Goal: Transaction & Acquisition: Book appointment/travel/reservation

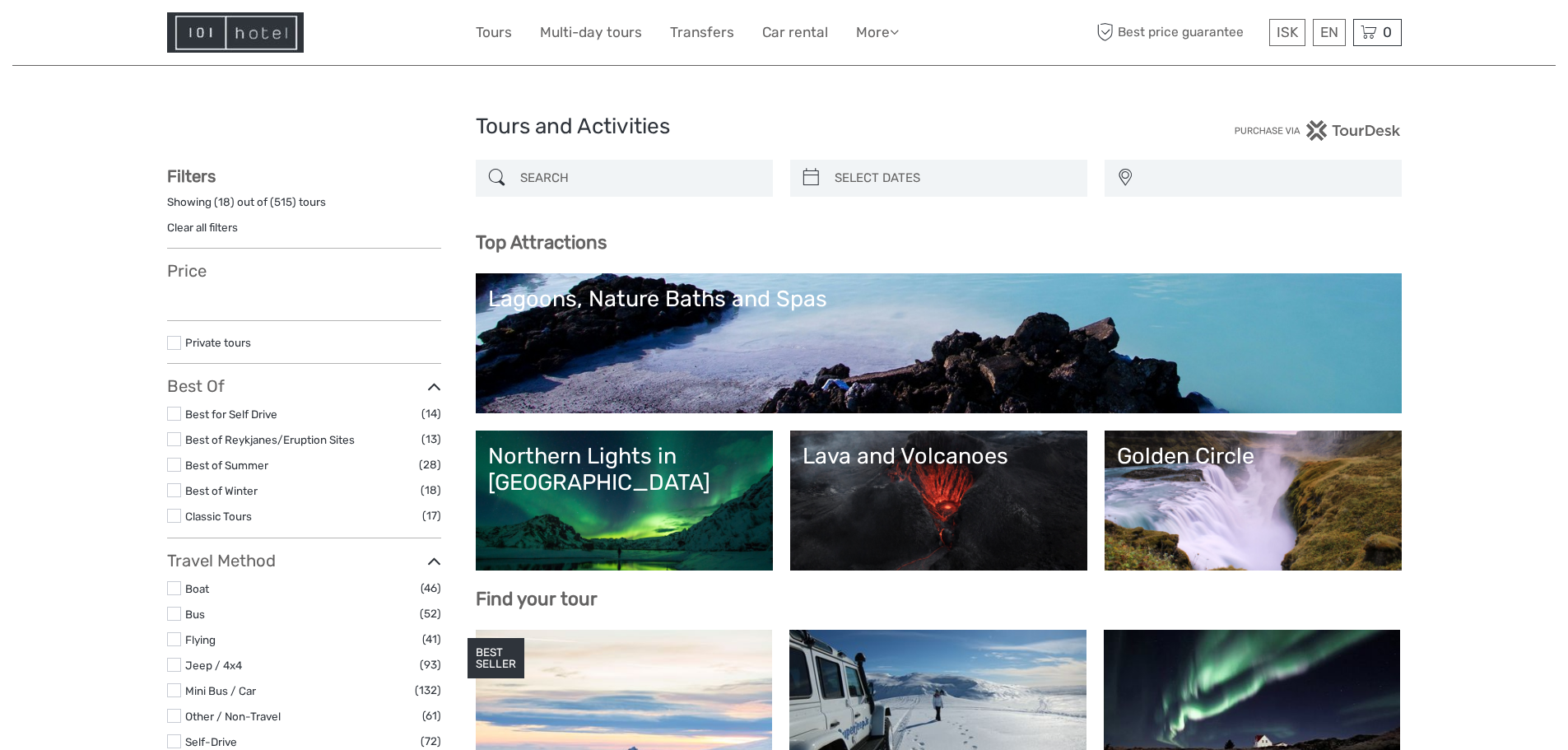
select select
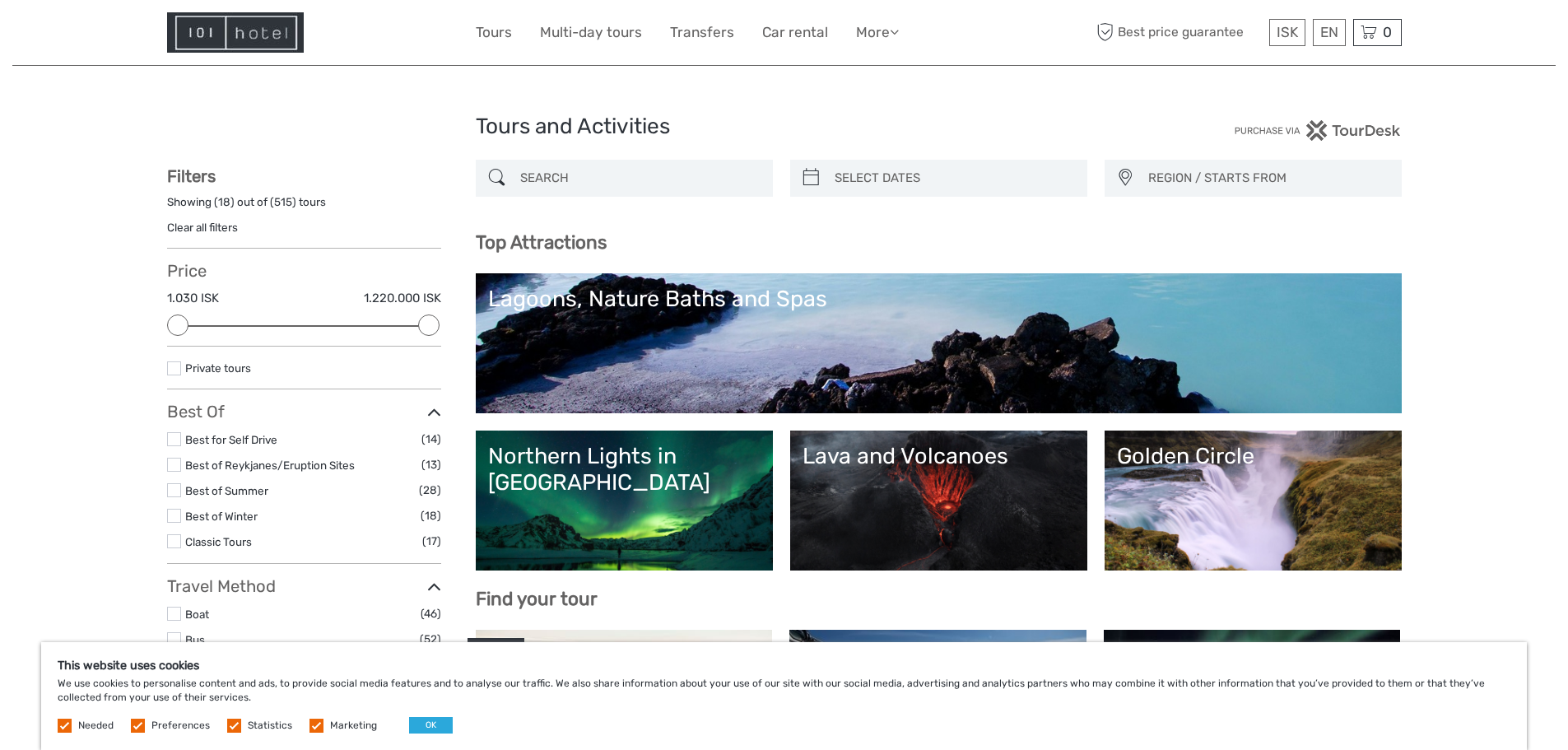
scroll to position [164, 0]
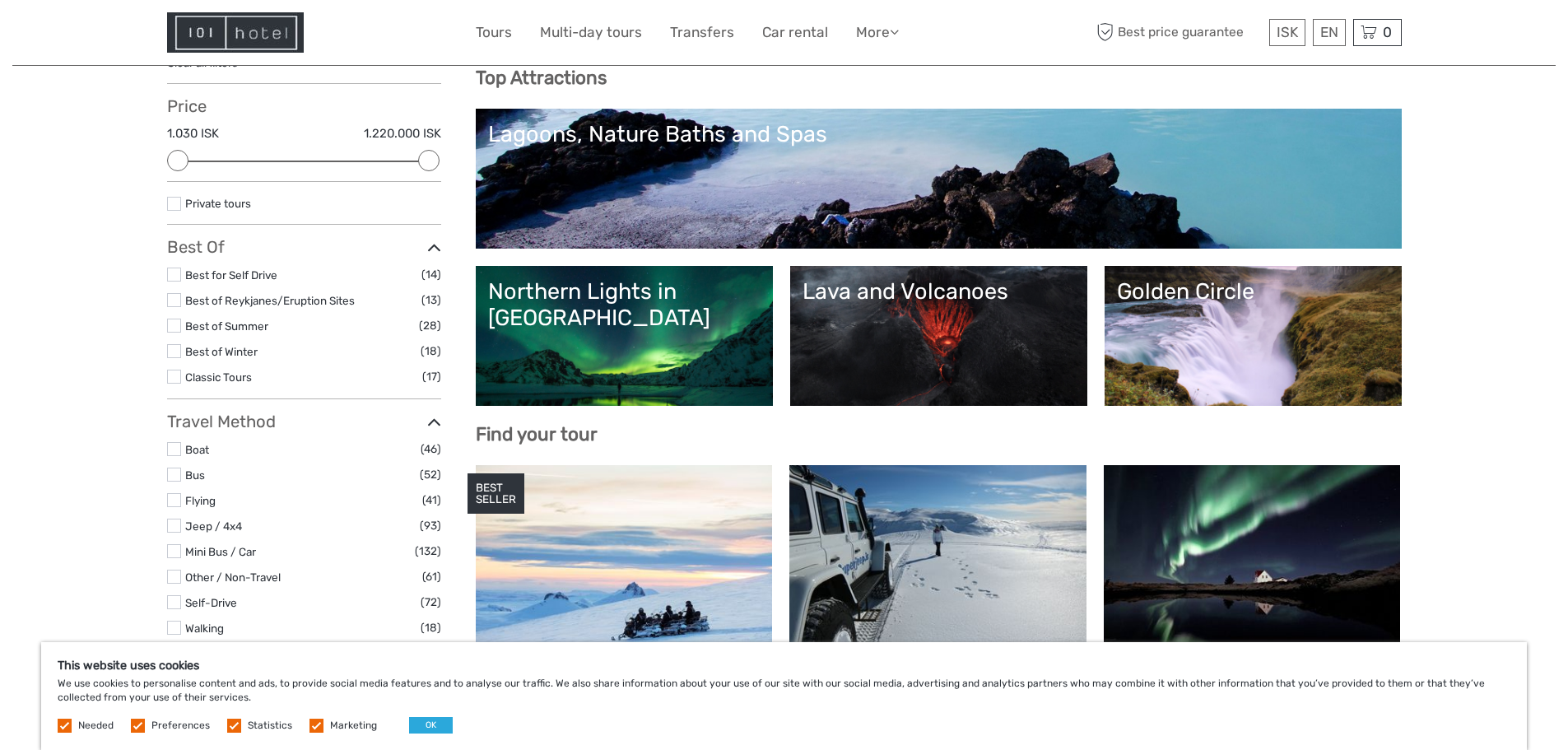
click at [1150, 294] on div "Golden Circle" at bounding box center [1252, 291] width 273 height 26
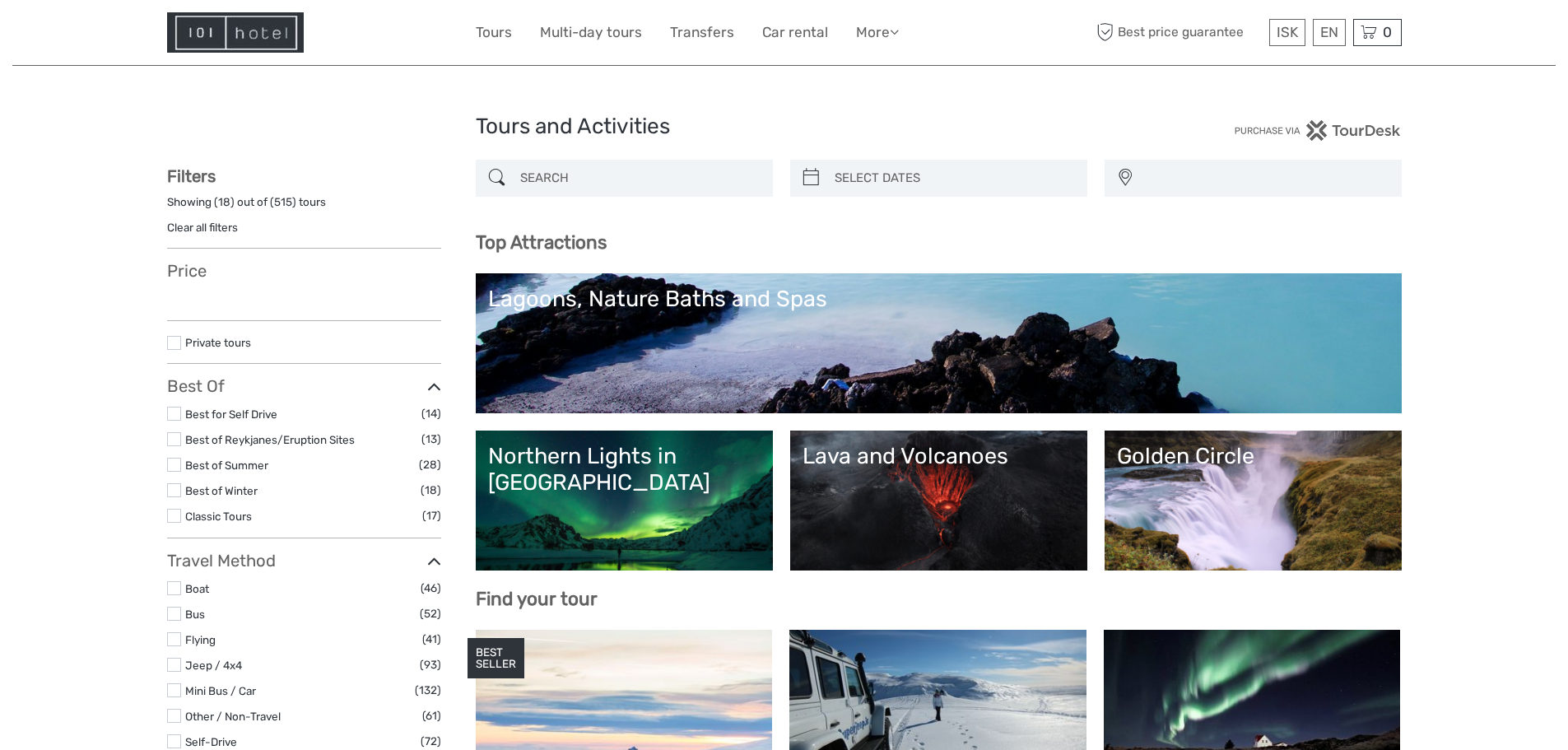
select select
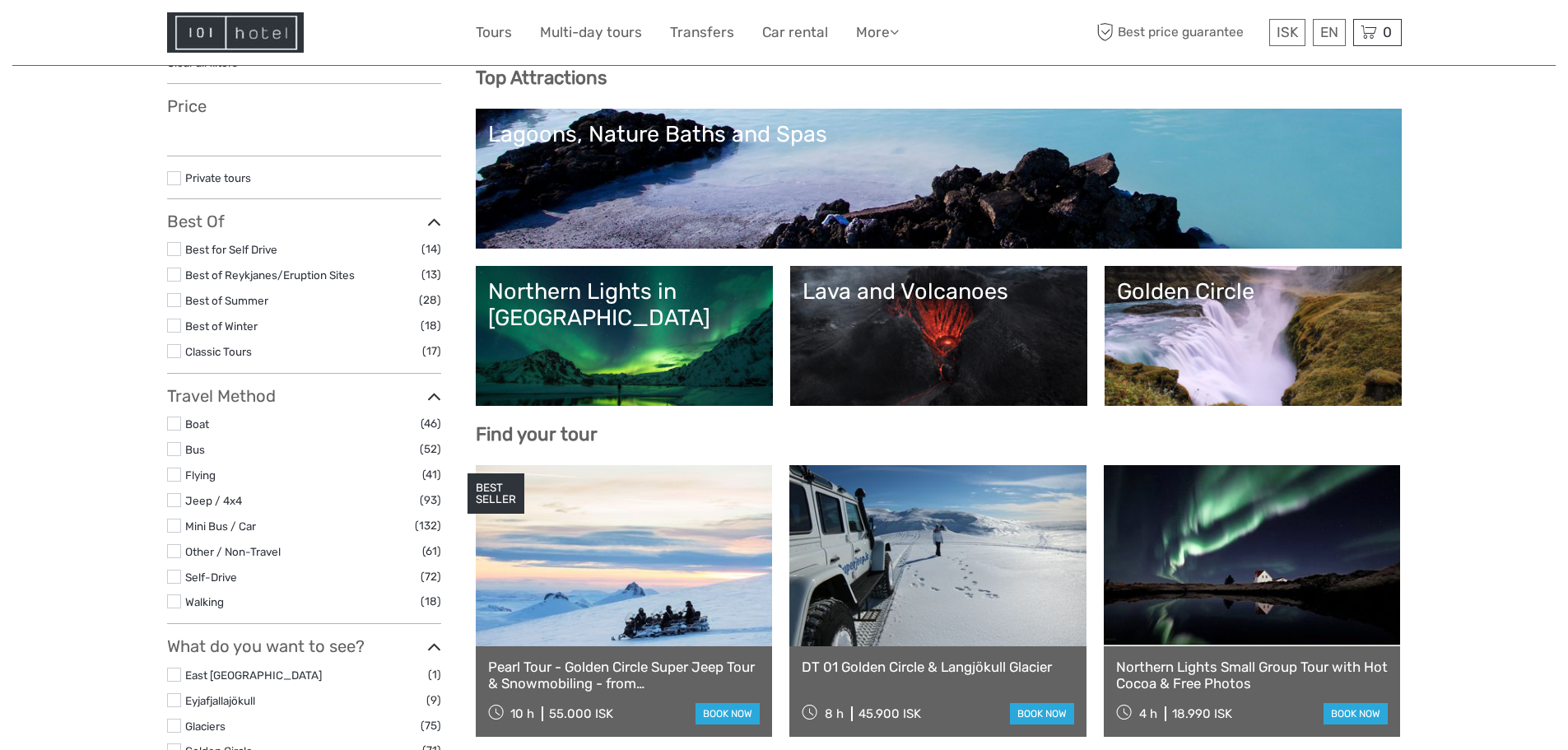
select select
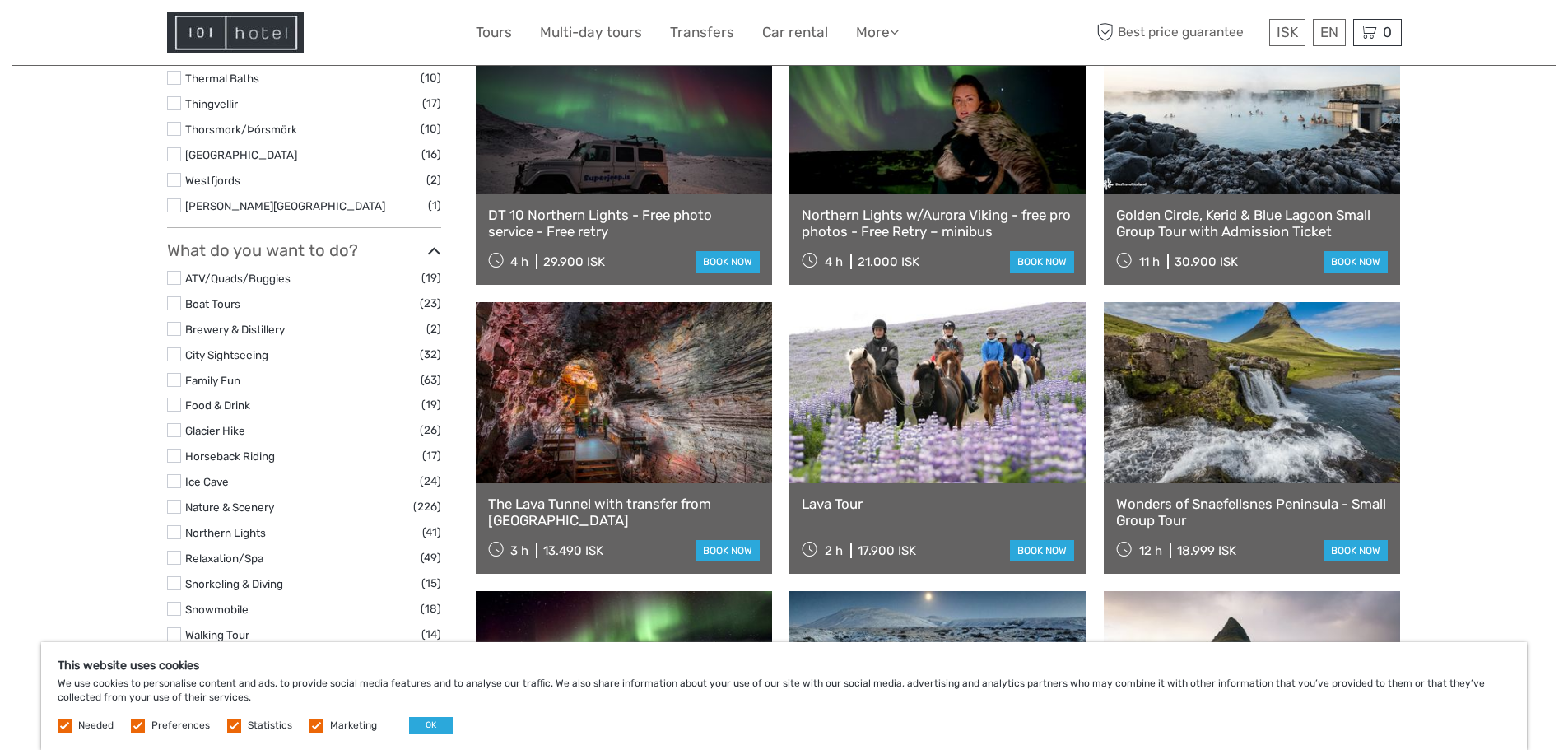
scroll to position [1235, 0]
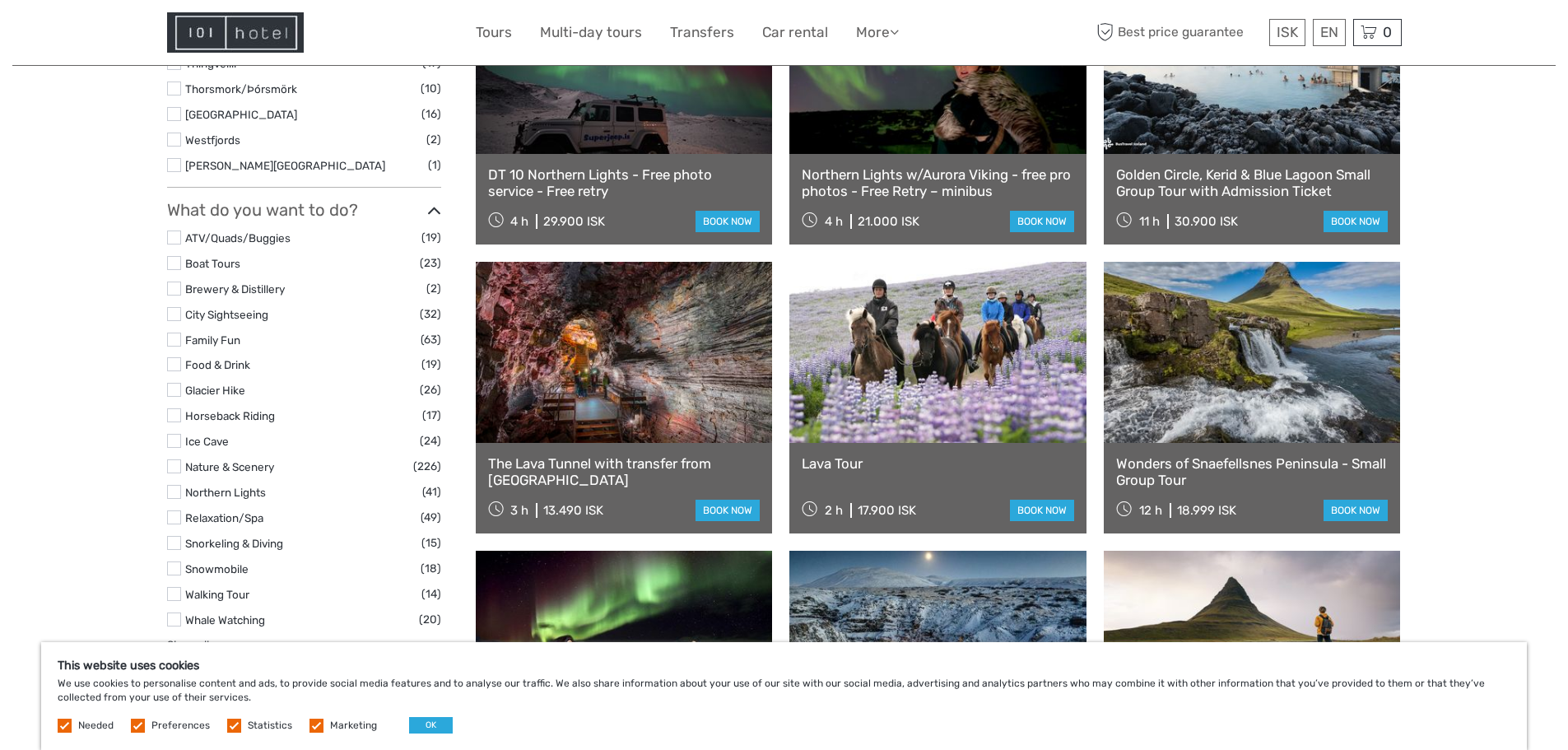
click at [952, 389] on link at bounding box center [937, 352] width 297 height 181
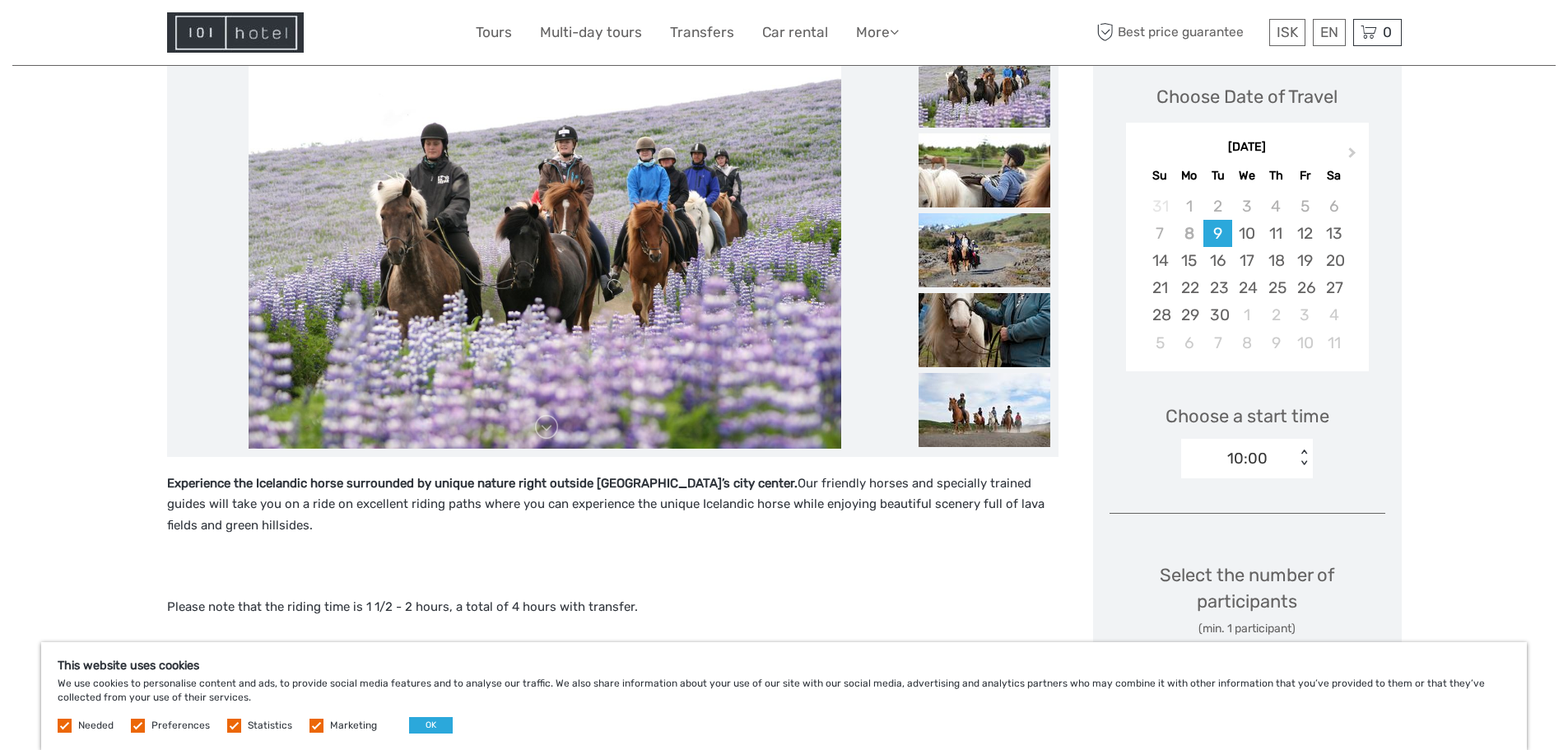
scroll to position [247, 0]
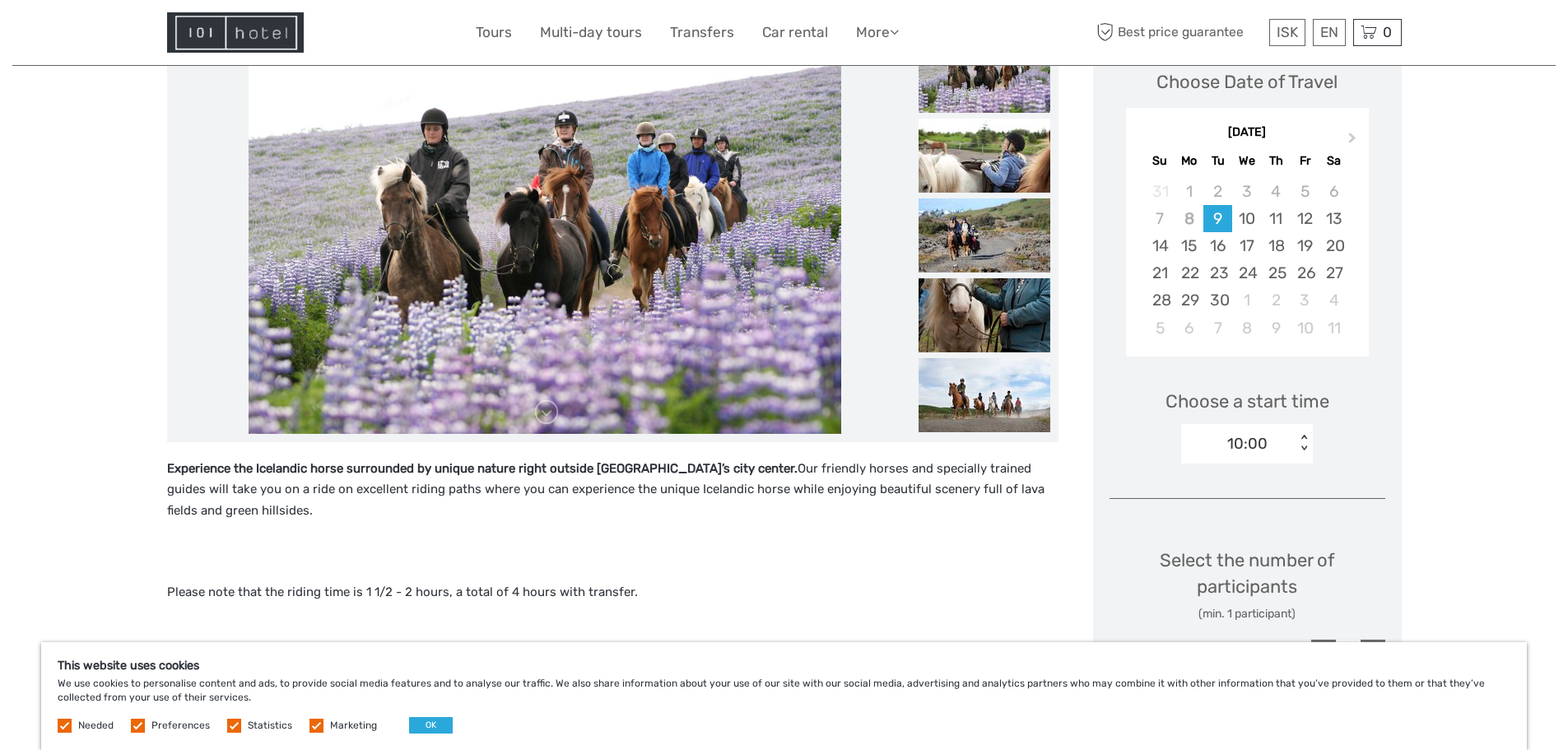
click at [141, 731] on label at bounding box center [138, 726] width 14 height 14
click at [0, 0] on input "checkbox" at bounding box center [0, 0] width 0 height 0
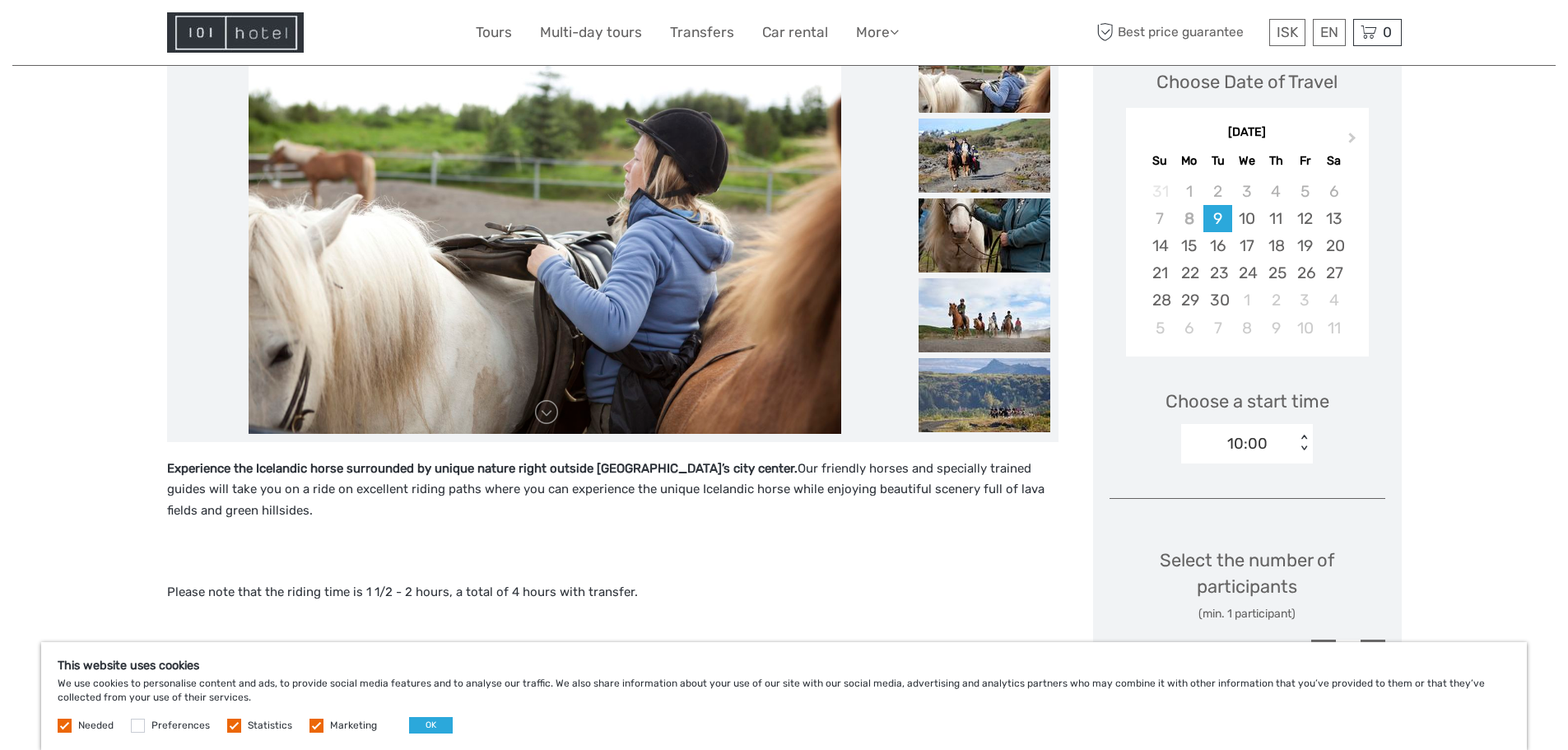
click at [231, 731] on label at bounding box center [234, 726] width 14 height 14
click at [0, 0] on input "checkbox" at bounding box center [0, 0] width 0 height 0
click at [317, 728] on label at bounding box center [317, 726] width 14 height 14
click at [0, 0] on input "checkbox" at bounding box center [0, 0] width 0 height 0
click at [409, 723] on button "OK" at bounding box center [430, 725] width 44 height 17
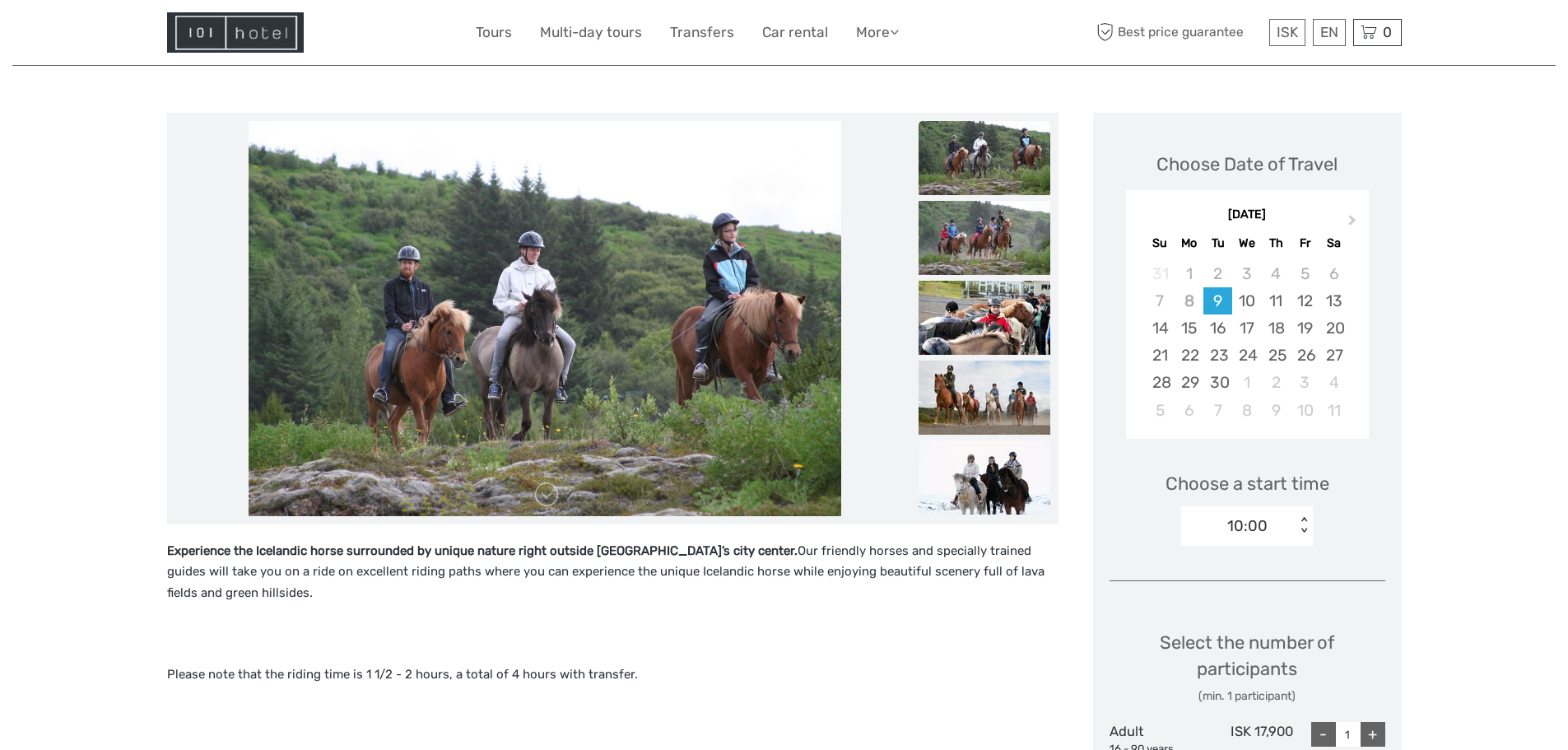
scroll to position [0, 0]
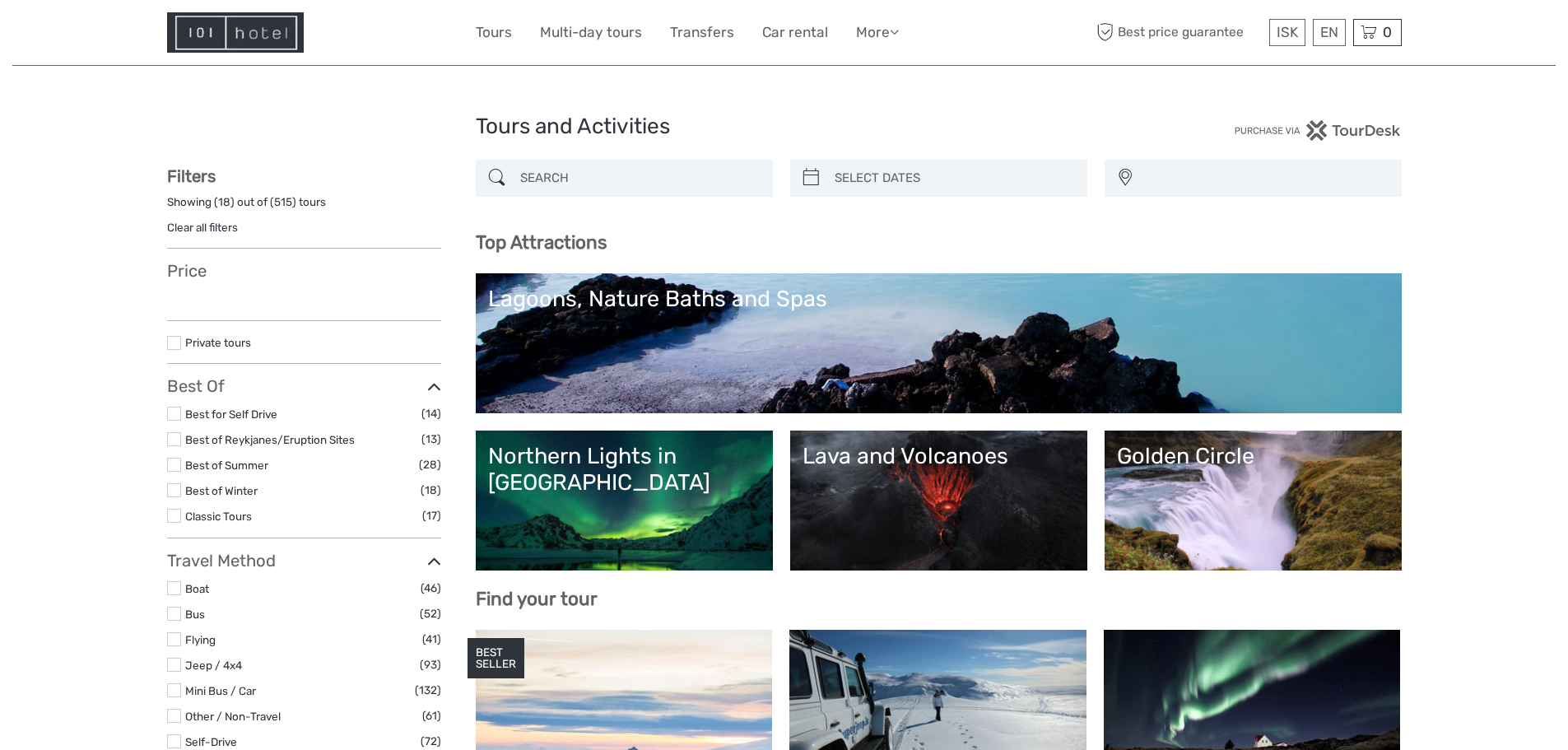
select select
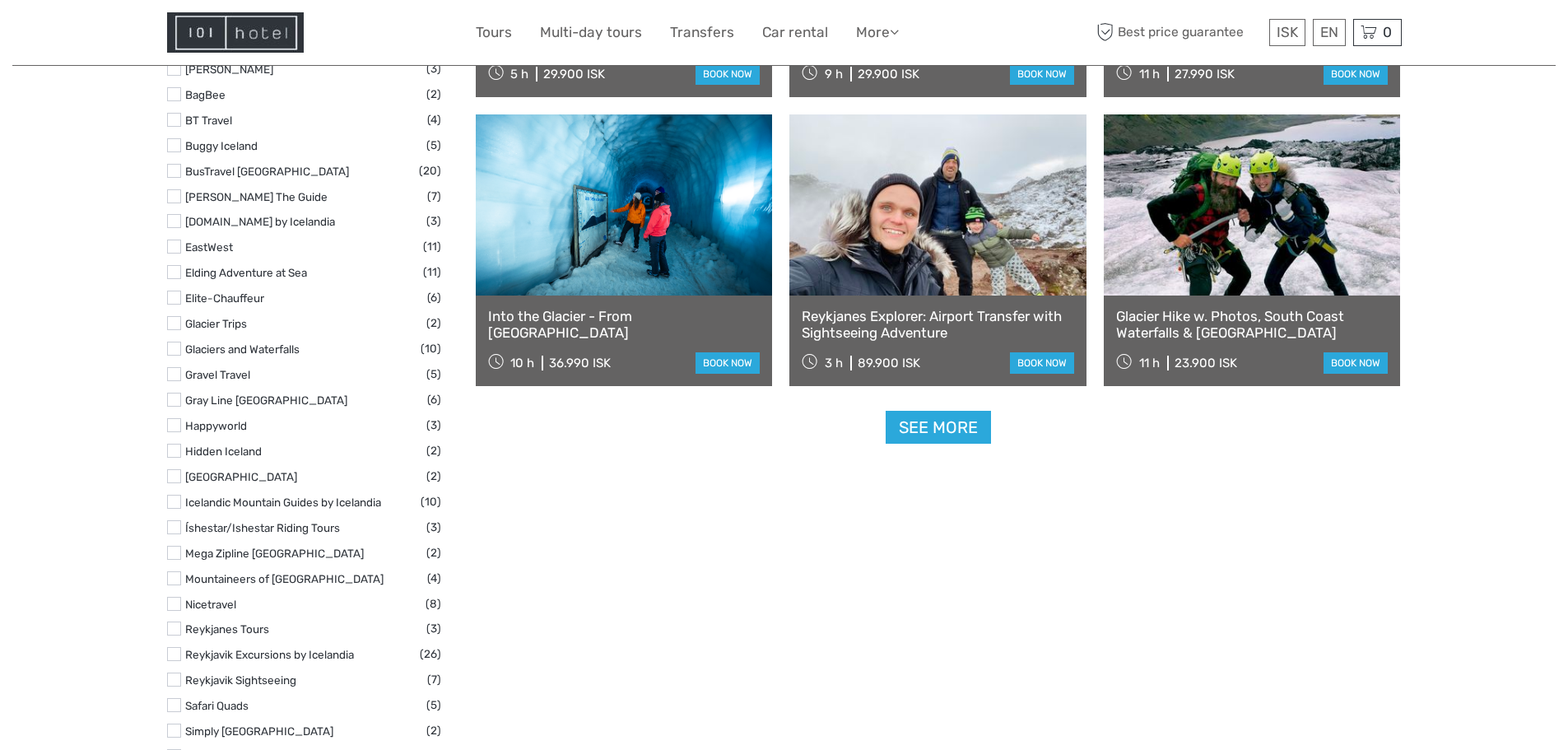
scroll to position [1975, 0]
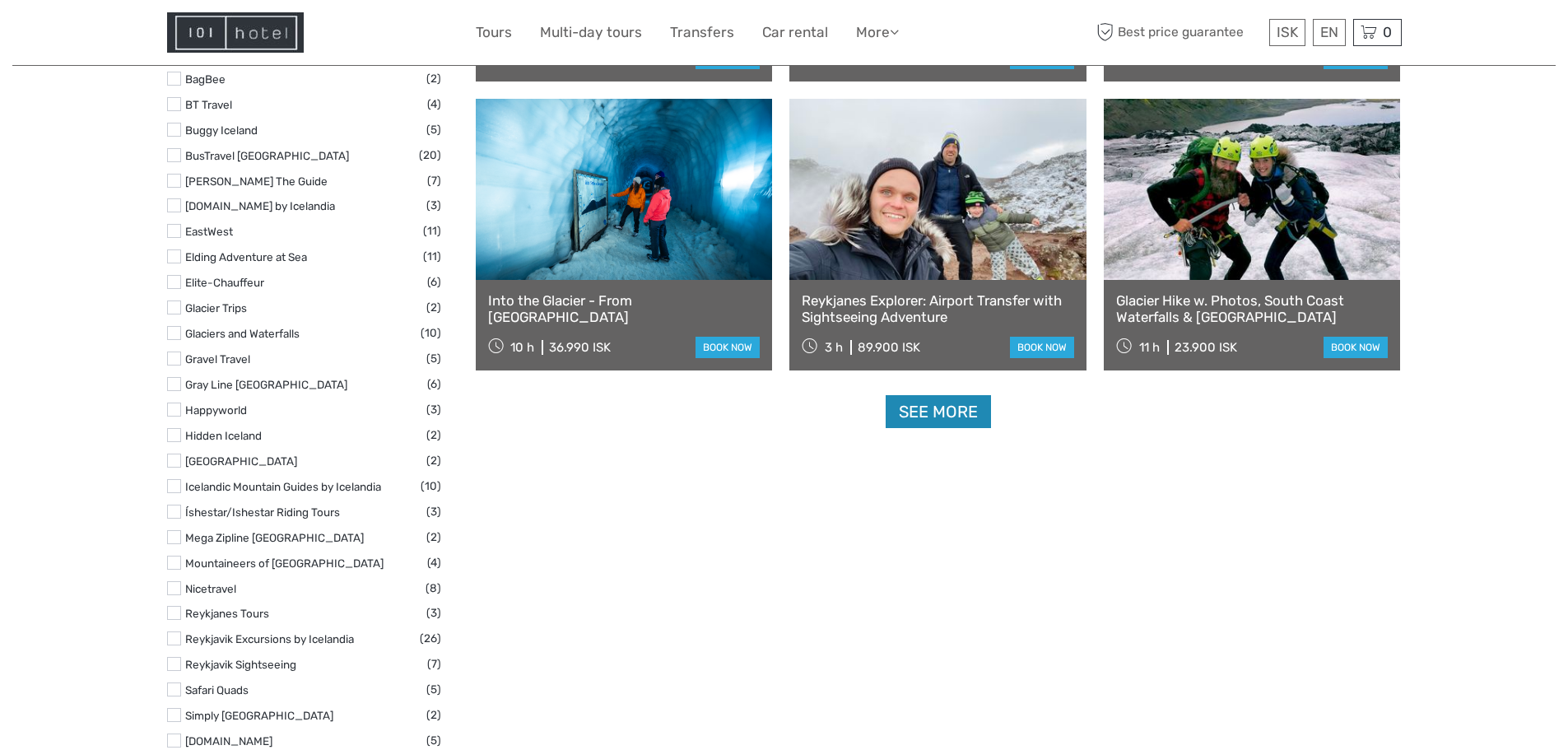
click at [920, 421] on link "See more" at bounding box center [938, 412] width 106 height 34
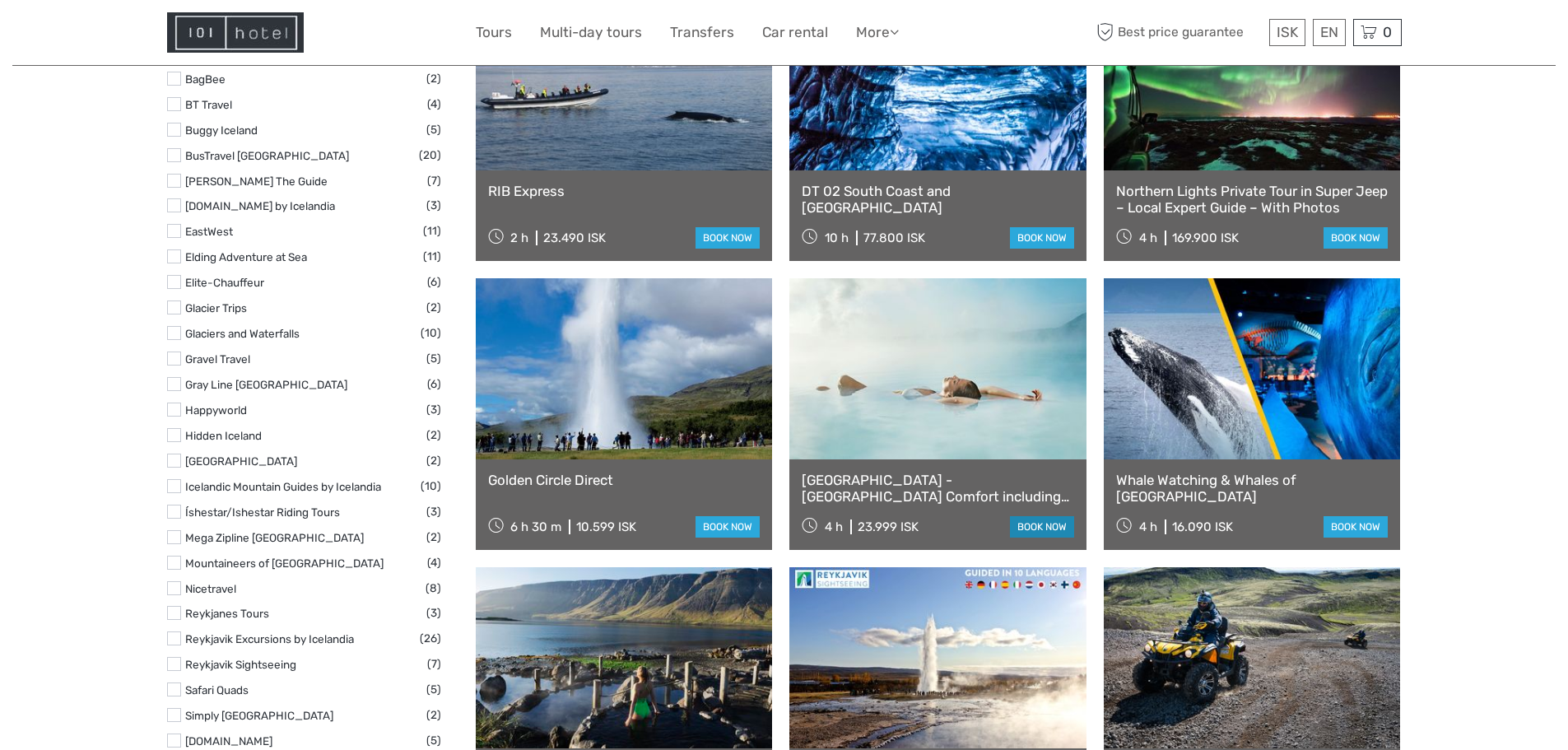
click at [1046, 529] on link "book now" at bounding box center [1042, 527] width 65 height 22
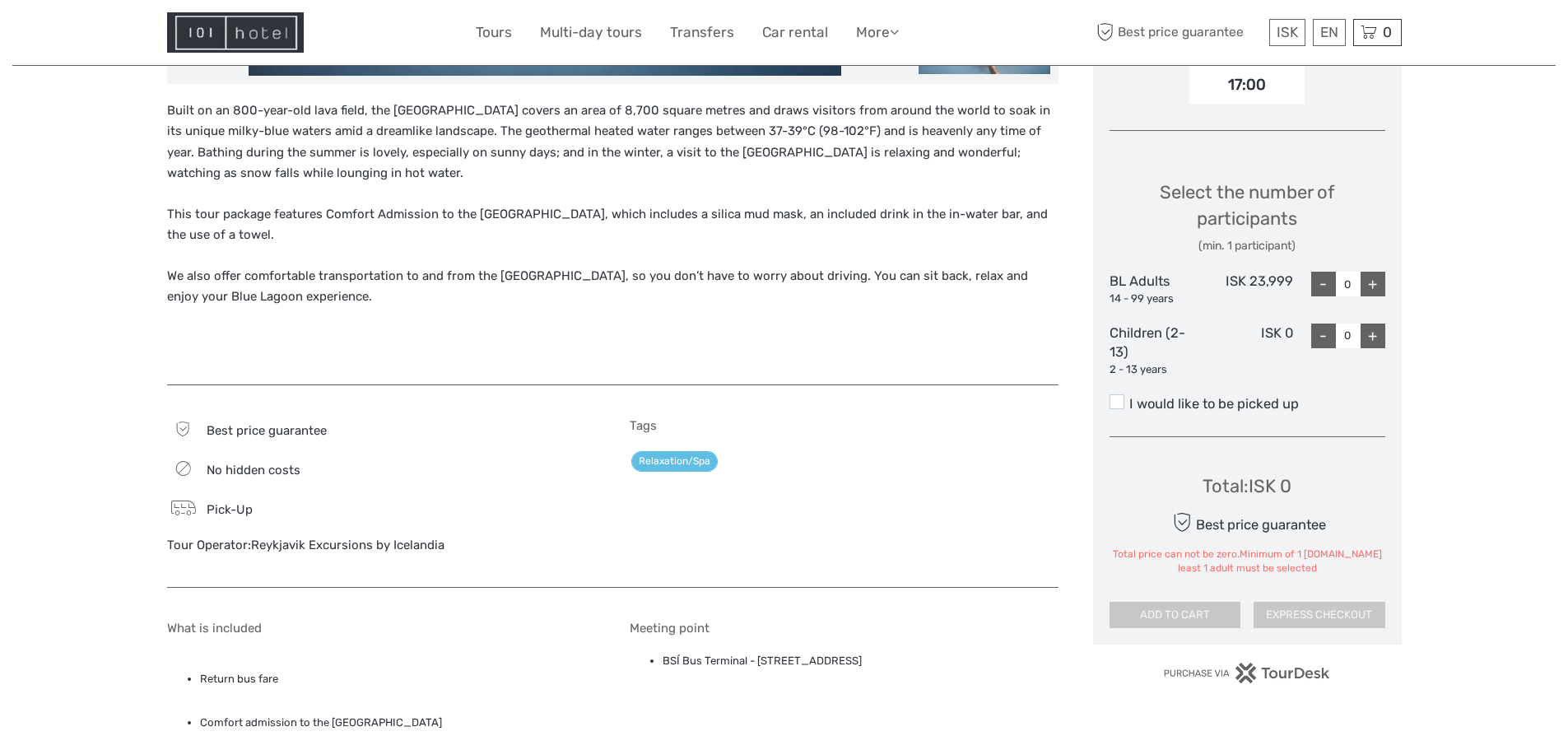
scroll to position [576, 0]
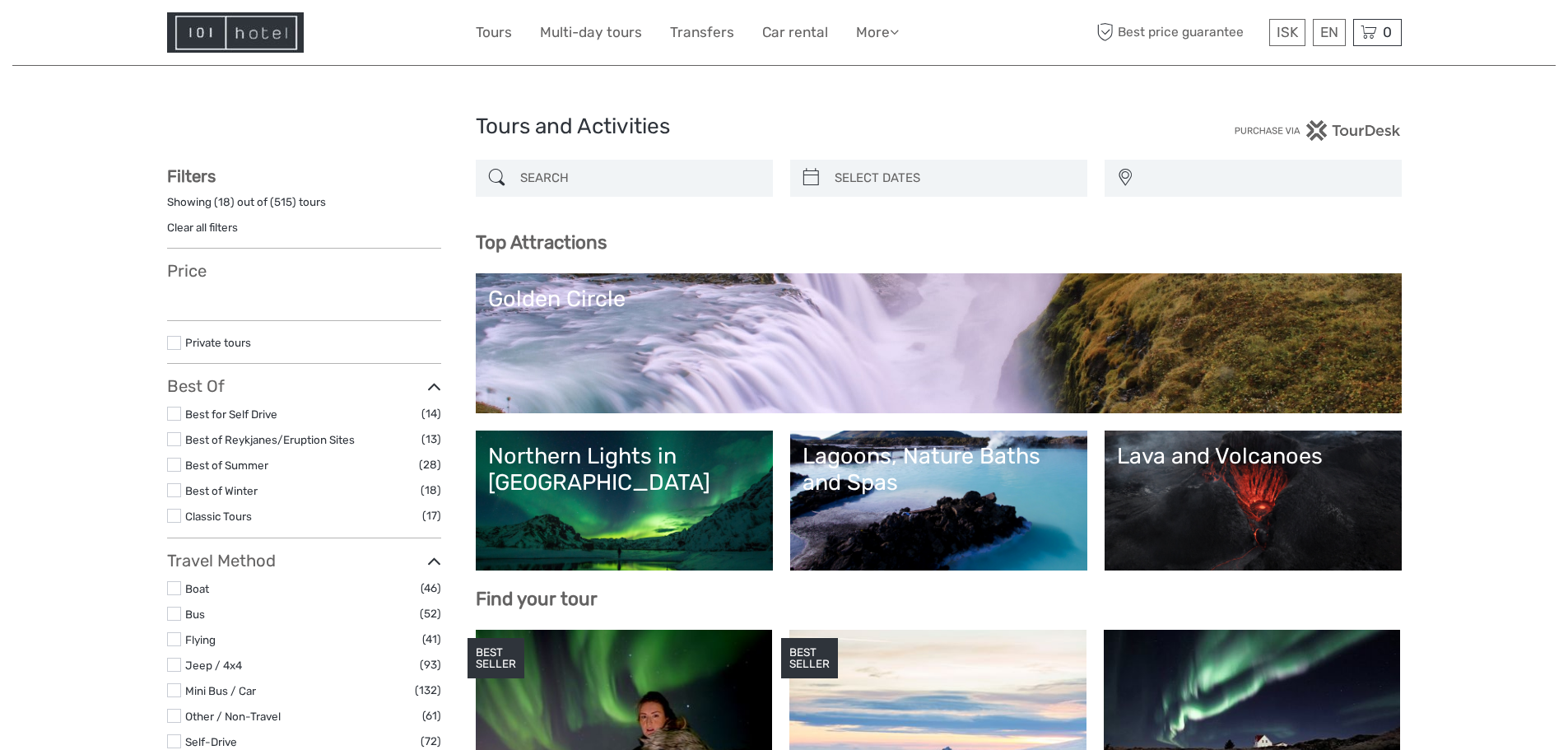
select select
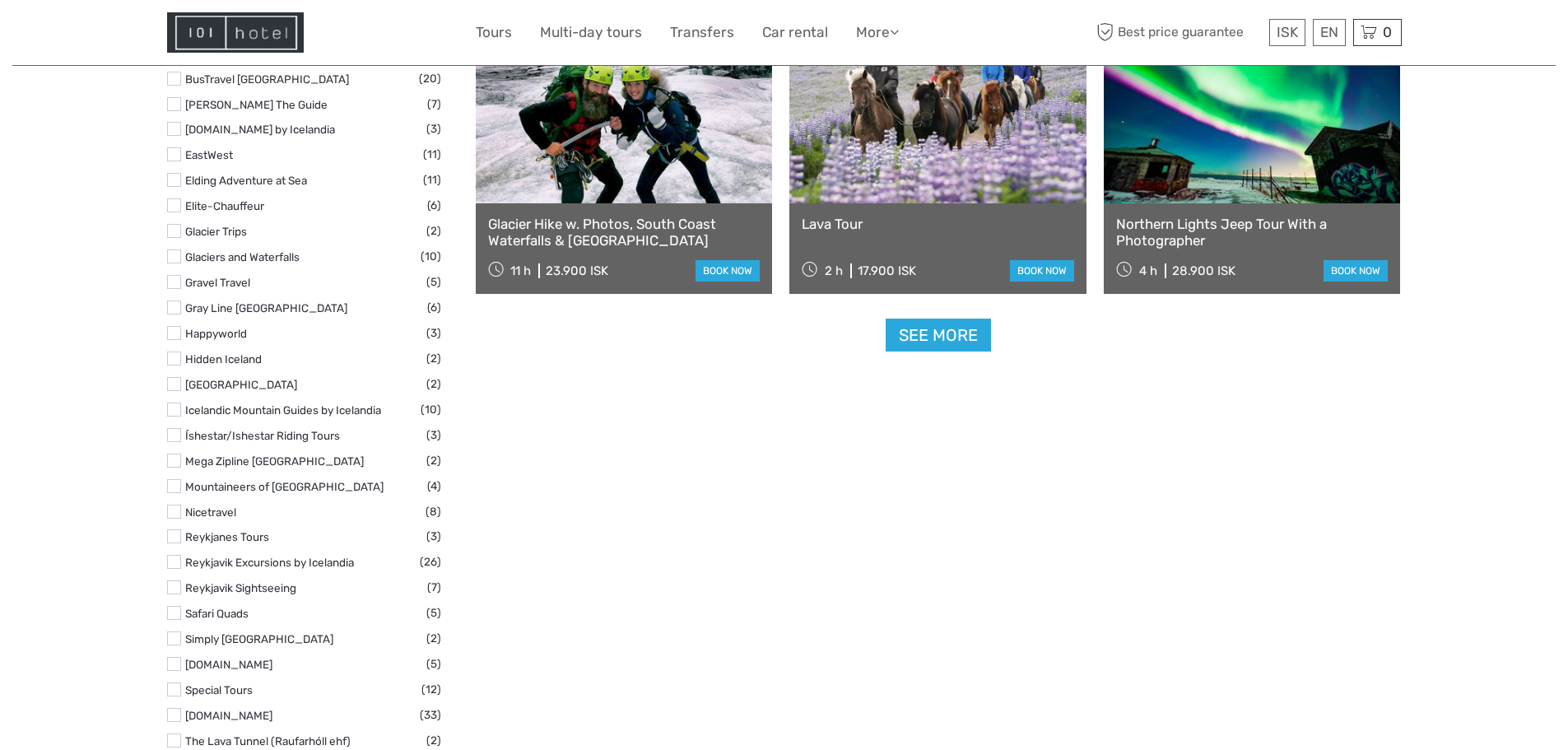
scroll to position [2057, 0]
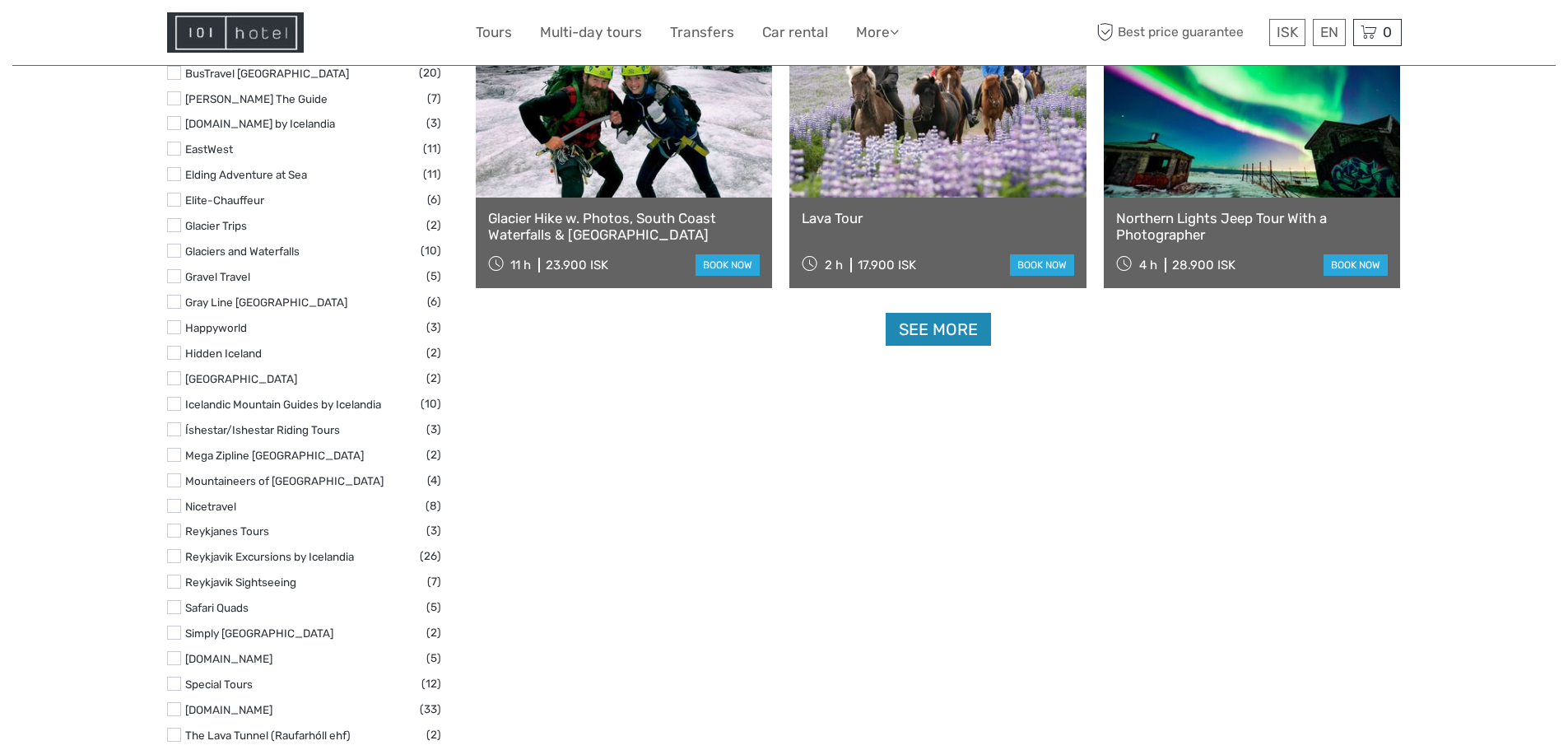
click at [918, 333] on link "See more" at bounding box center [938, 330] width 106 height 34
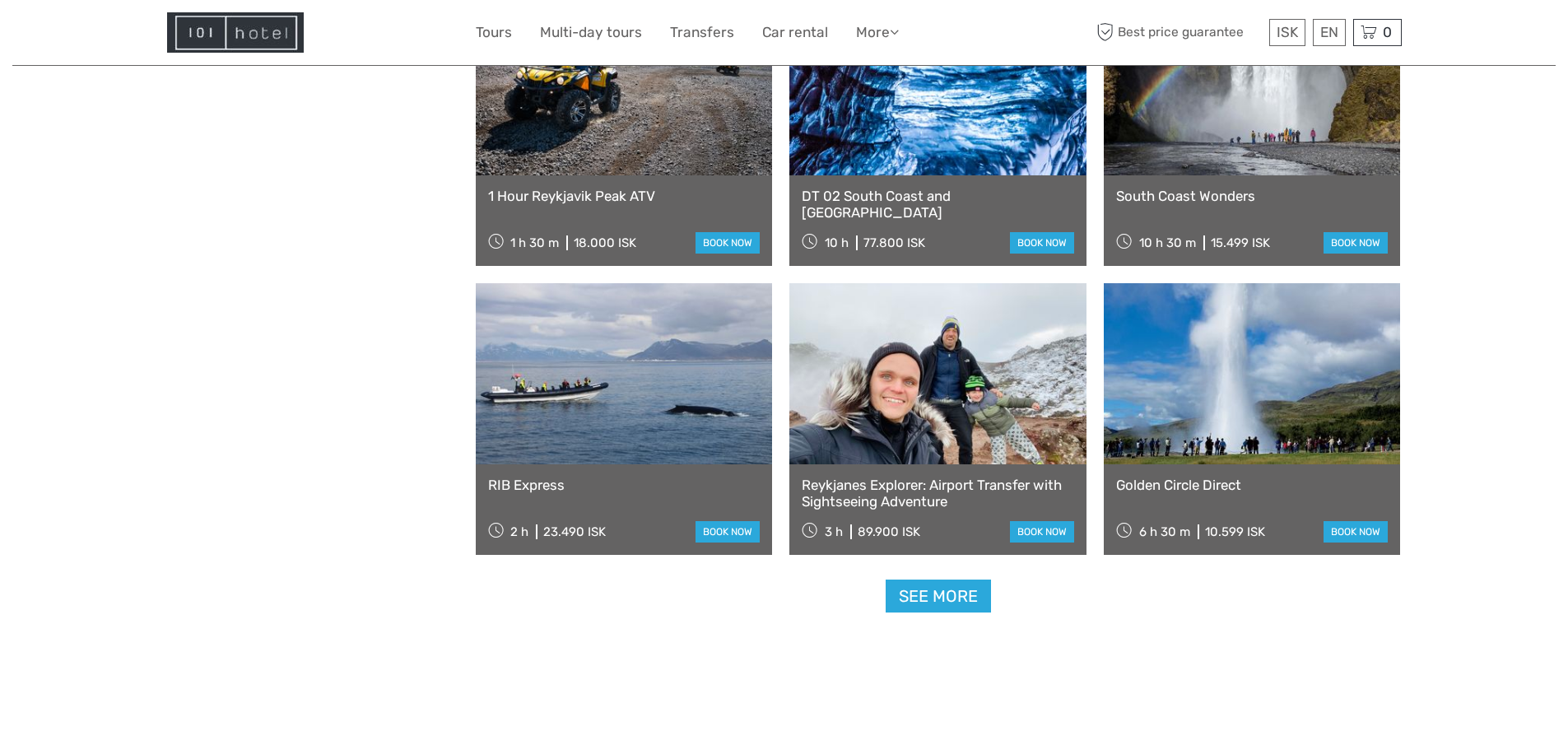
scroll to position [3128, 0]
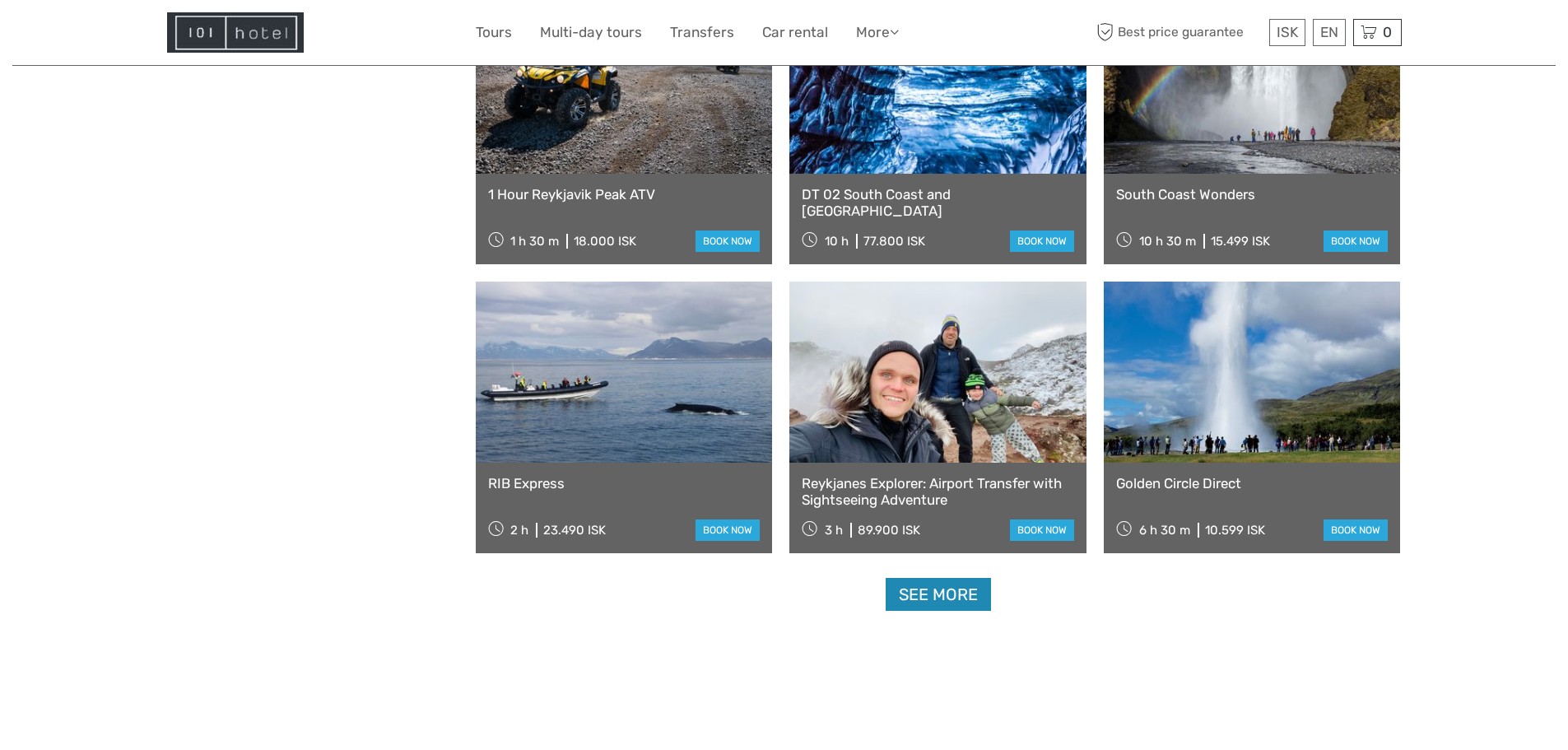
click at [903, 594] on link "See more" at bounding box center [938, 595] width 106 height 34
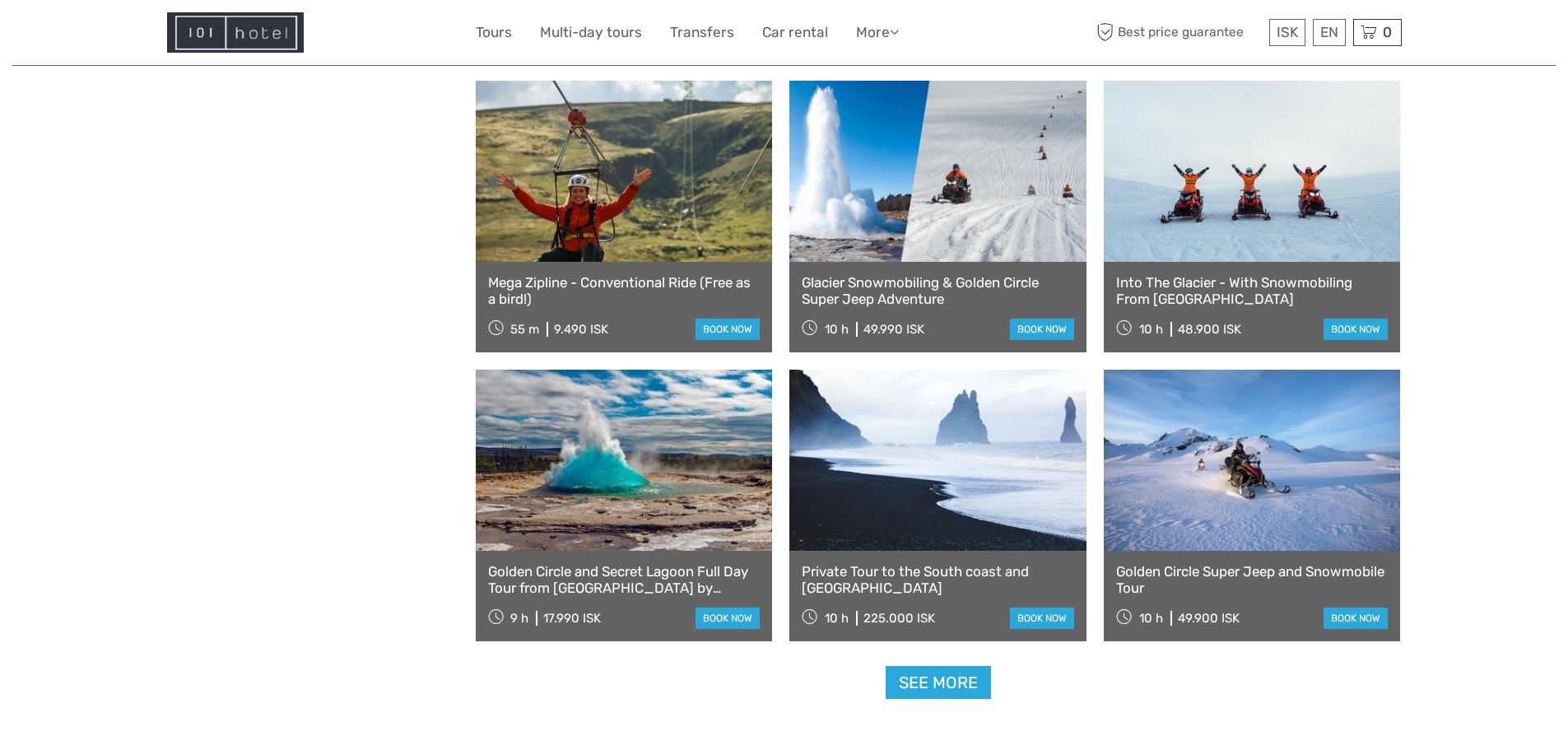
scroll to position [4774, 0]
click at [919, 688] on link "See more" at bounding box center [938, 682] width 106 height 34
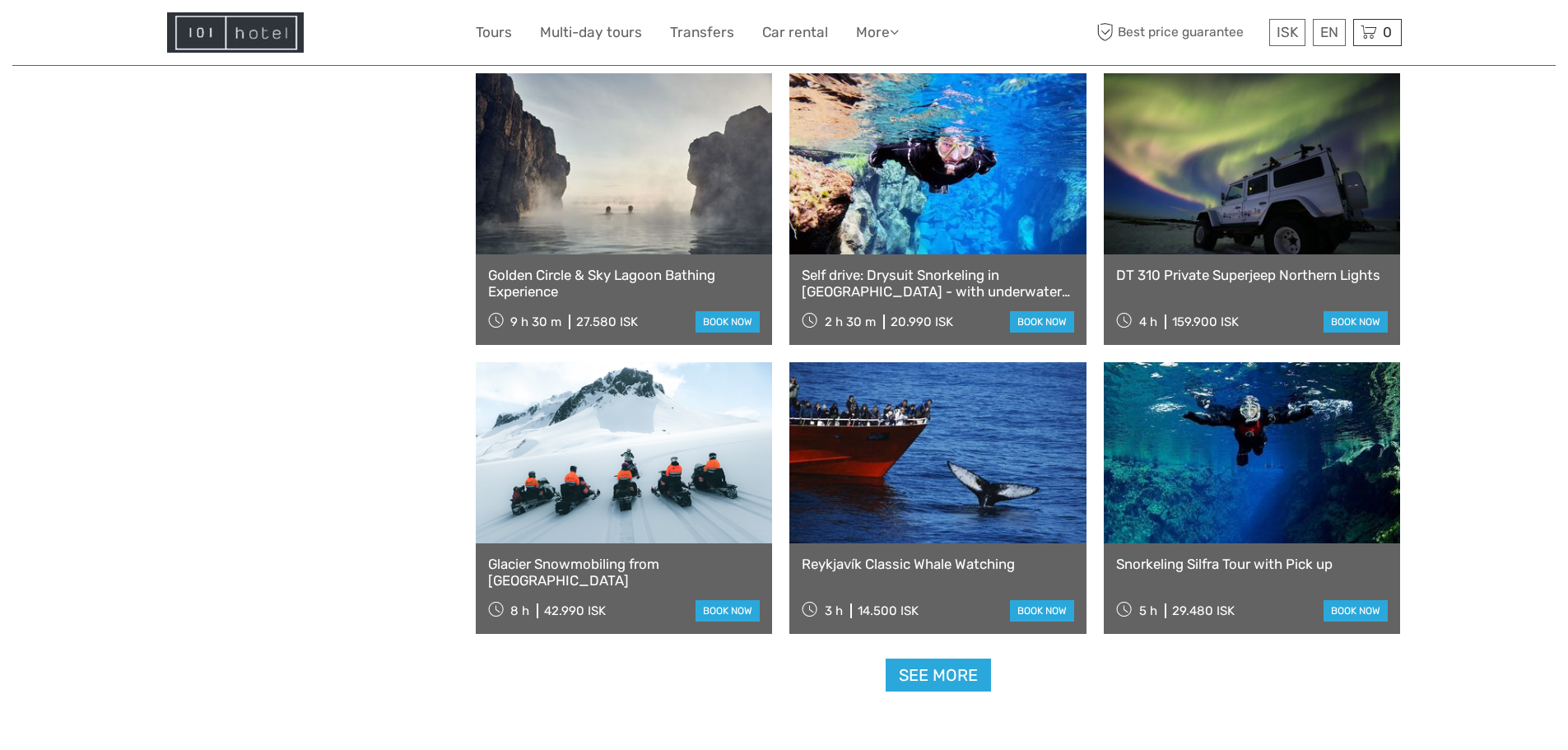
scroll to position [6668, 0]
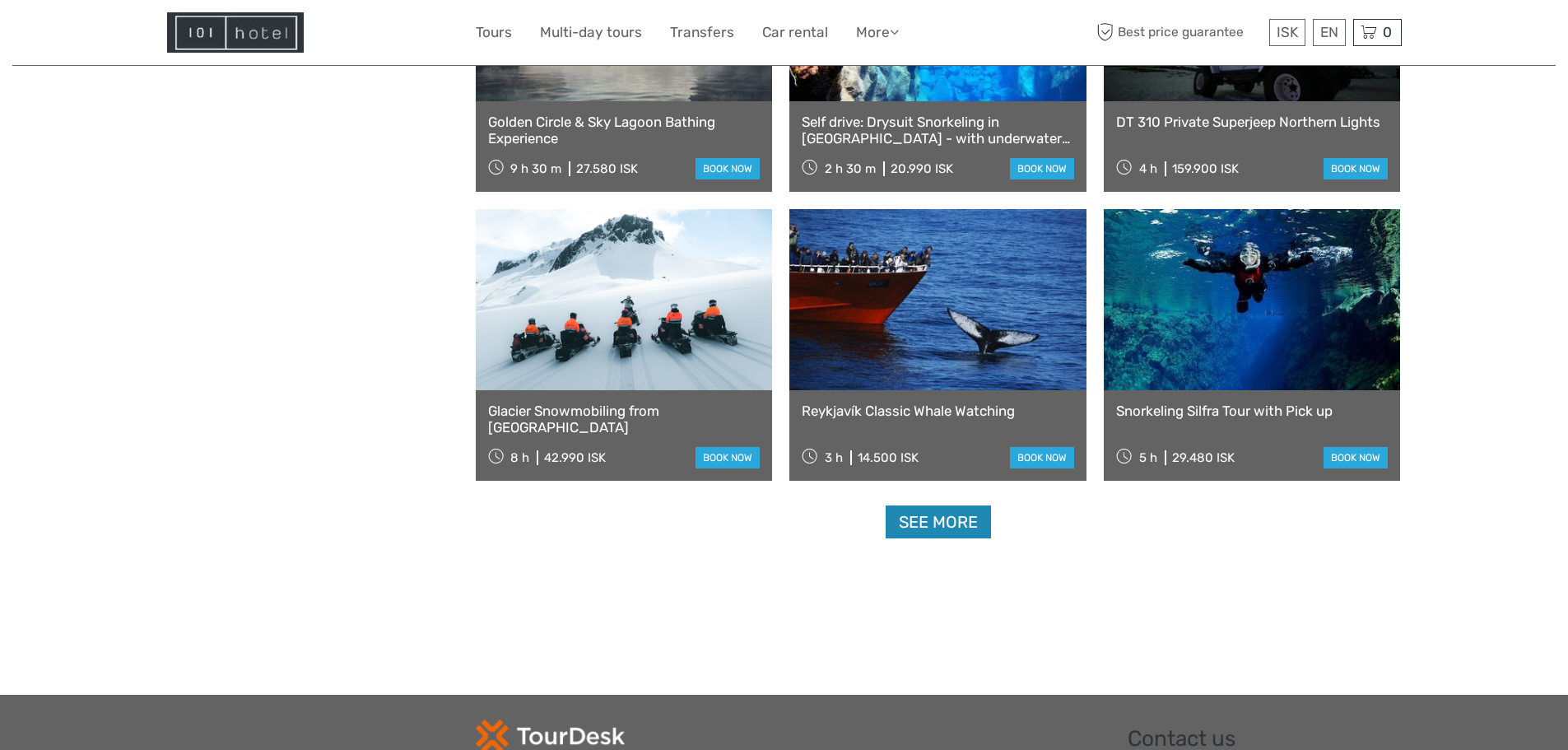
click at [951, 528] on link "See more" at bounding box center [938, 522] width 106 height 34
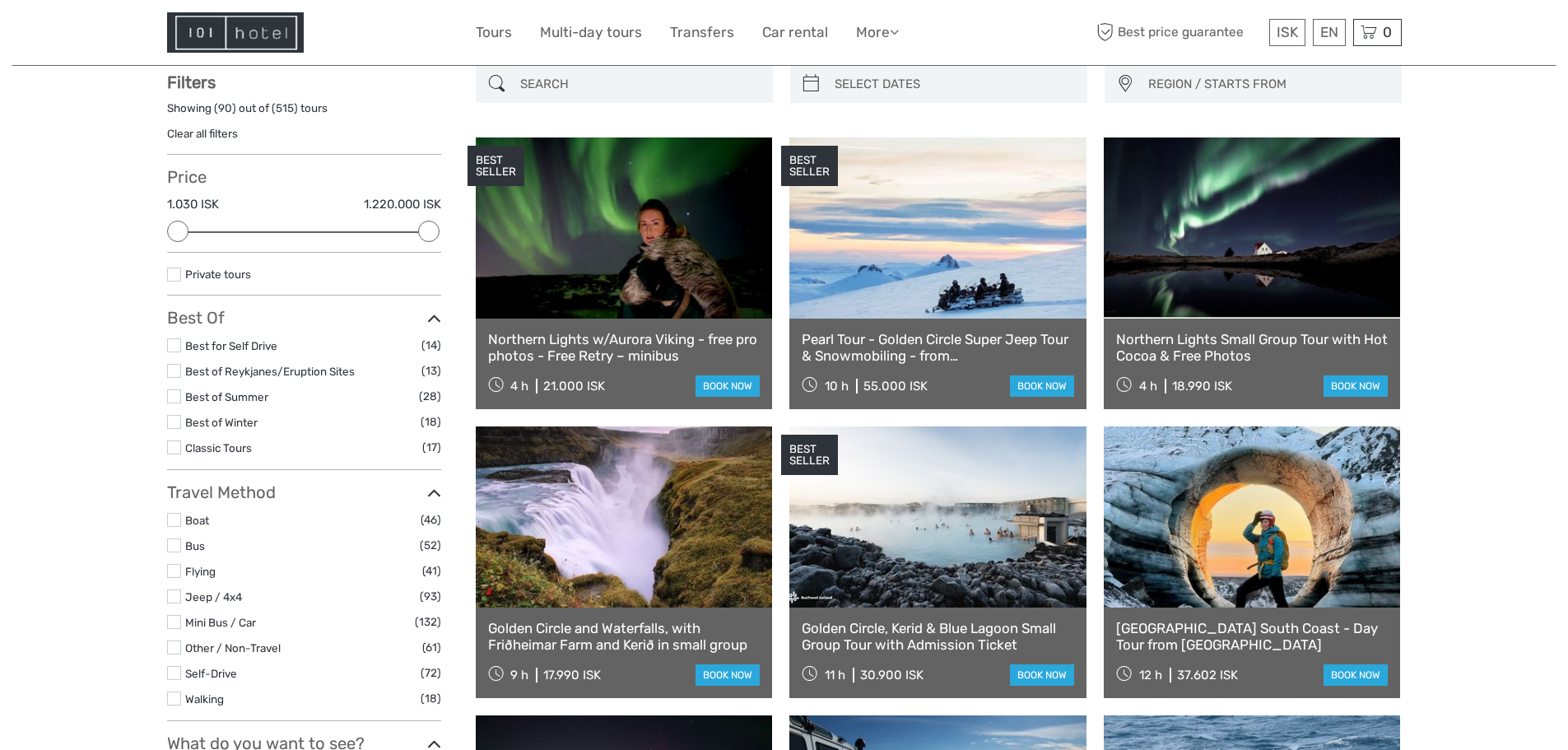
scroll to position [0, 0]
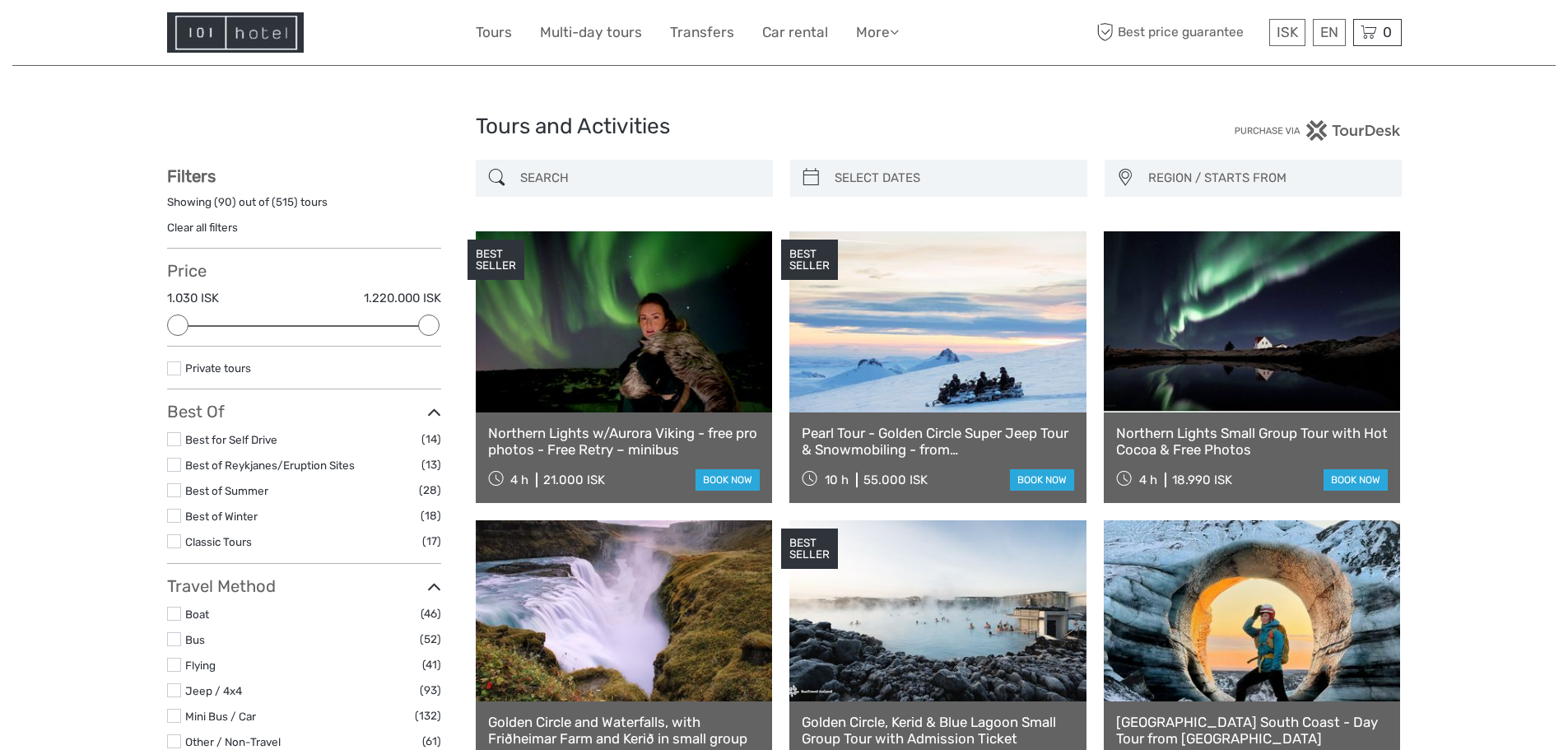
click at [681, 179] on input "search" at bounding box center [638, 178] width 251 height 28
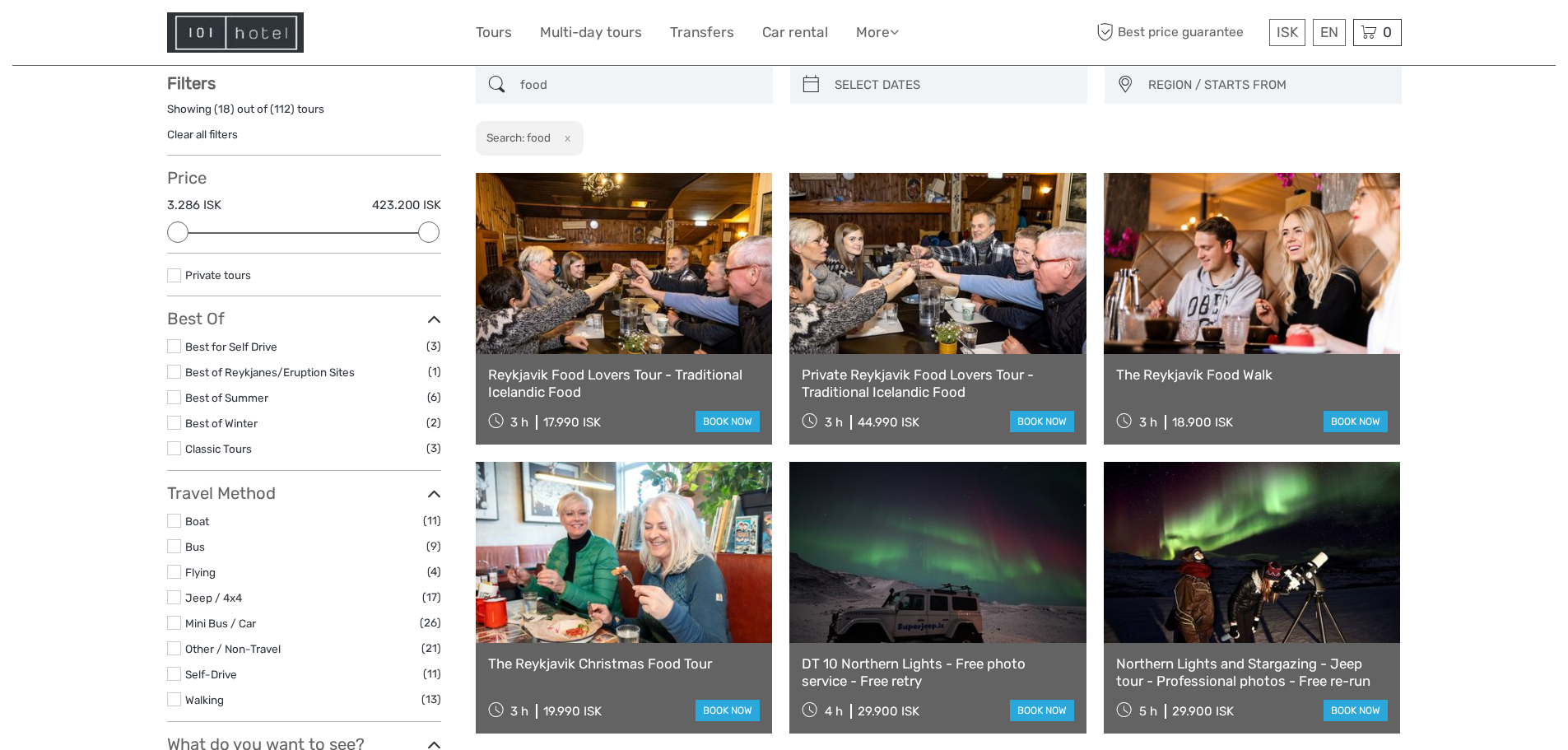
scroll to position [94, 0]
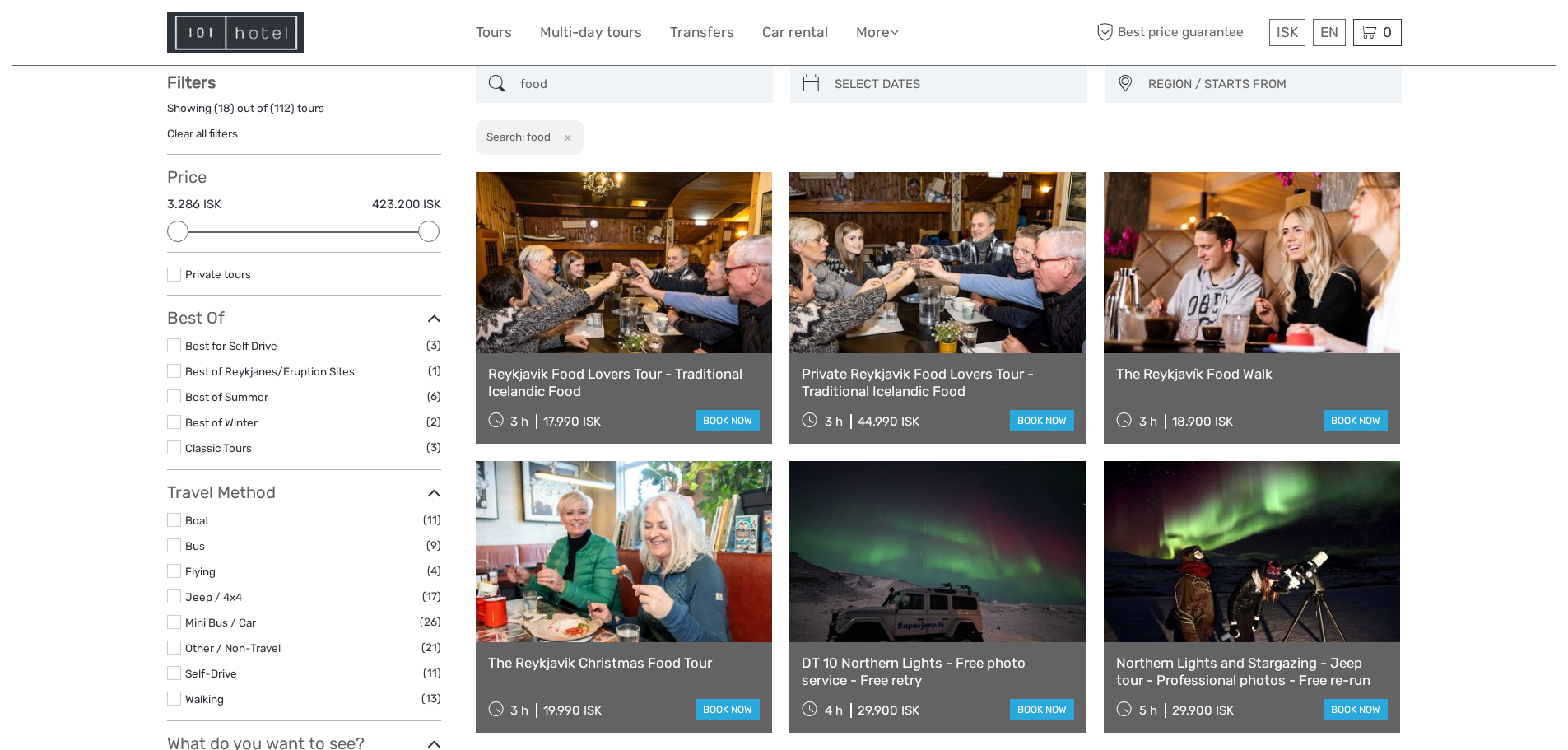
type input "food"
click at [908, 371] on link "Private Reykjavik Food Lovers Tour - Traditional Icelandic Food" at bounding box center [937, 382] width 273 height 34
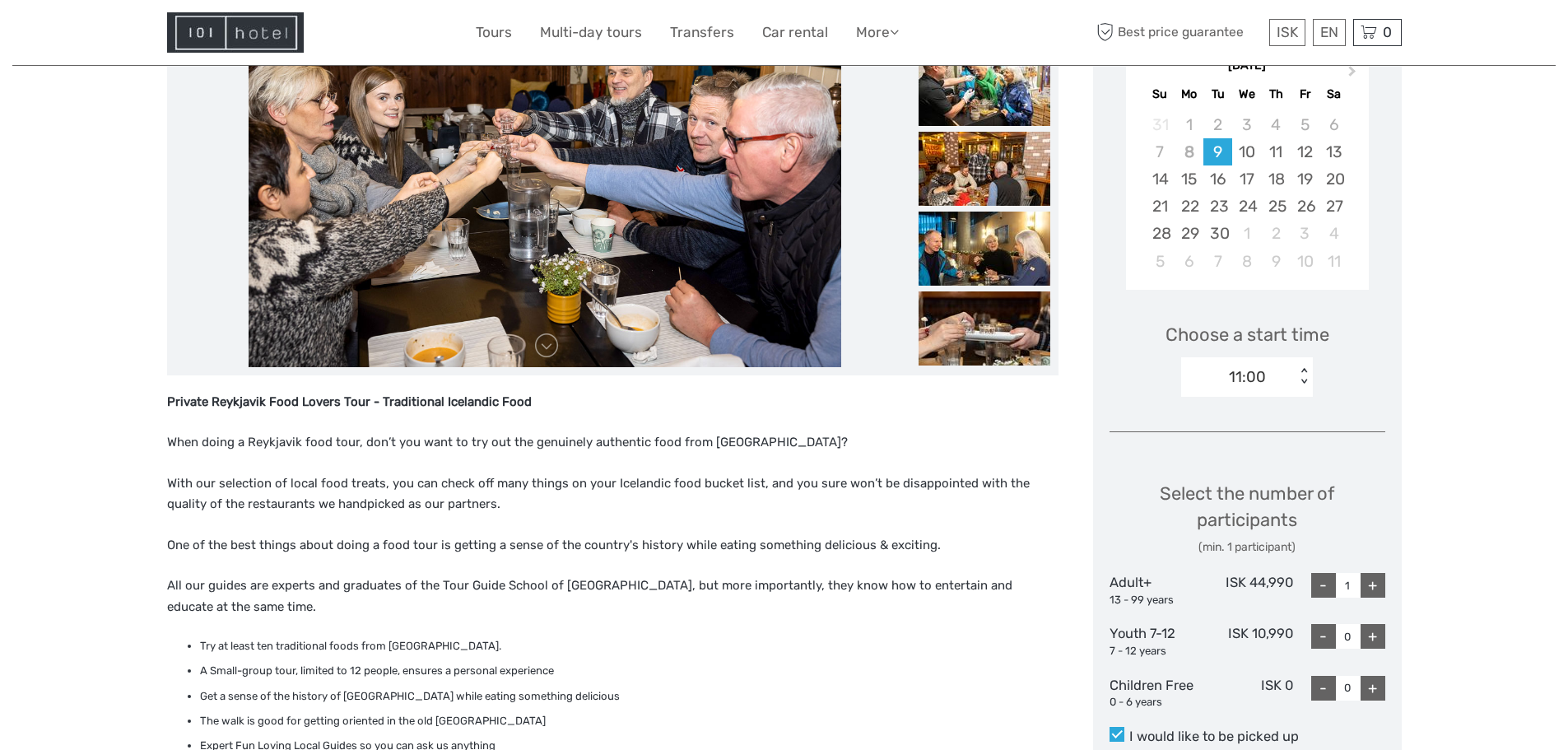
scroll to position [82, 0]
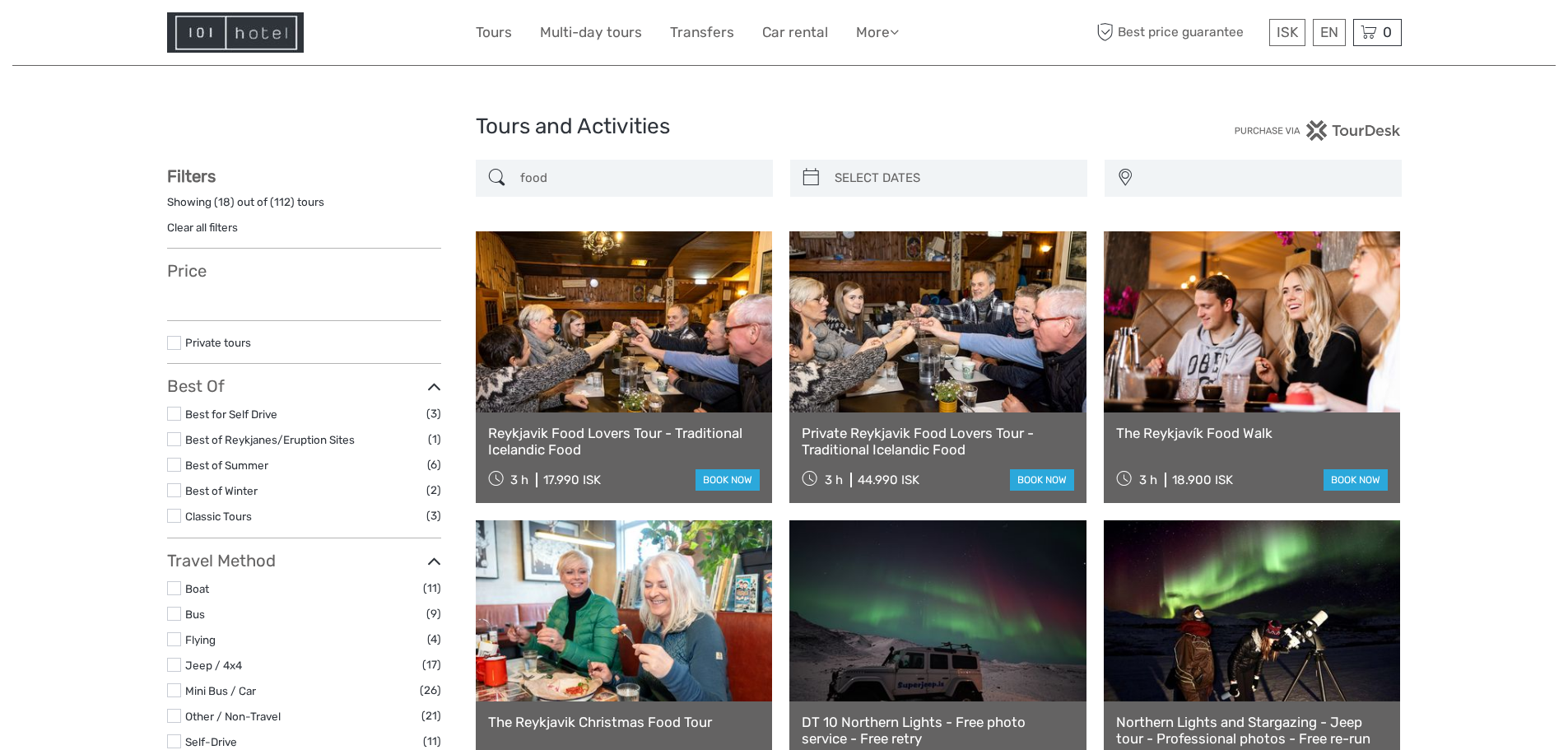
select select
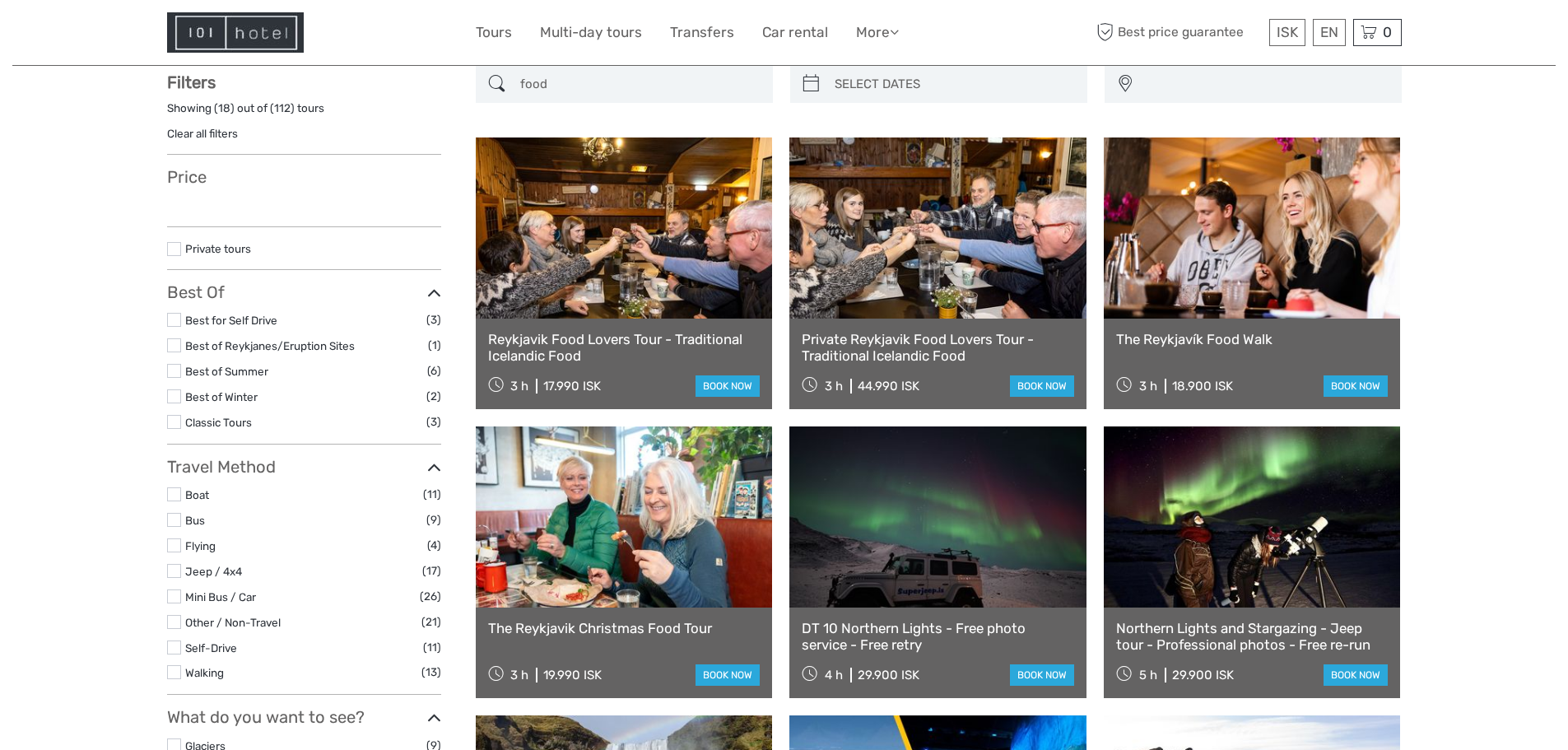
select select
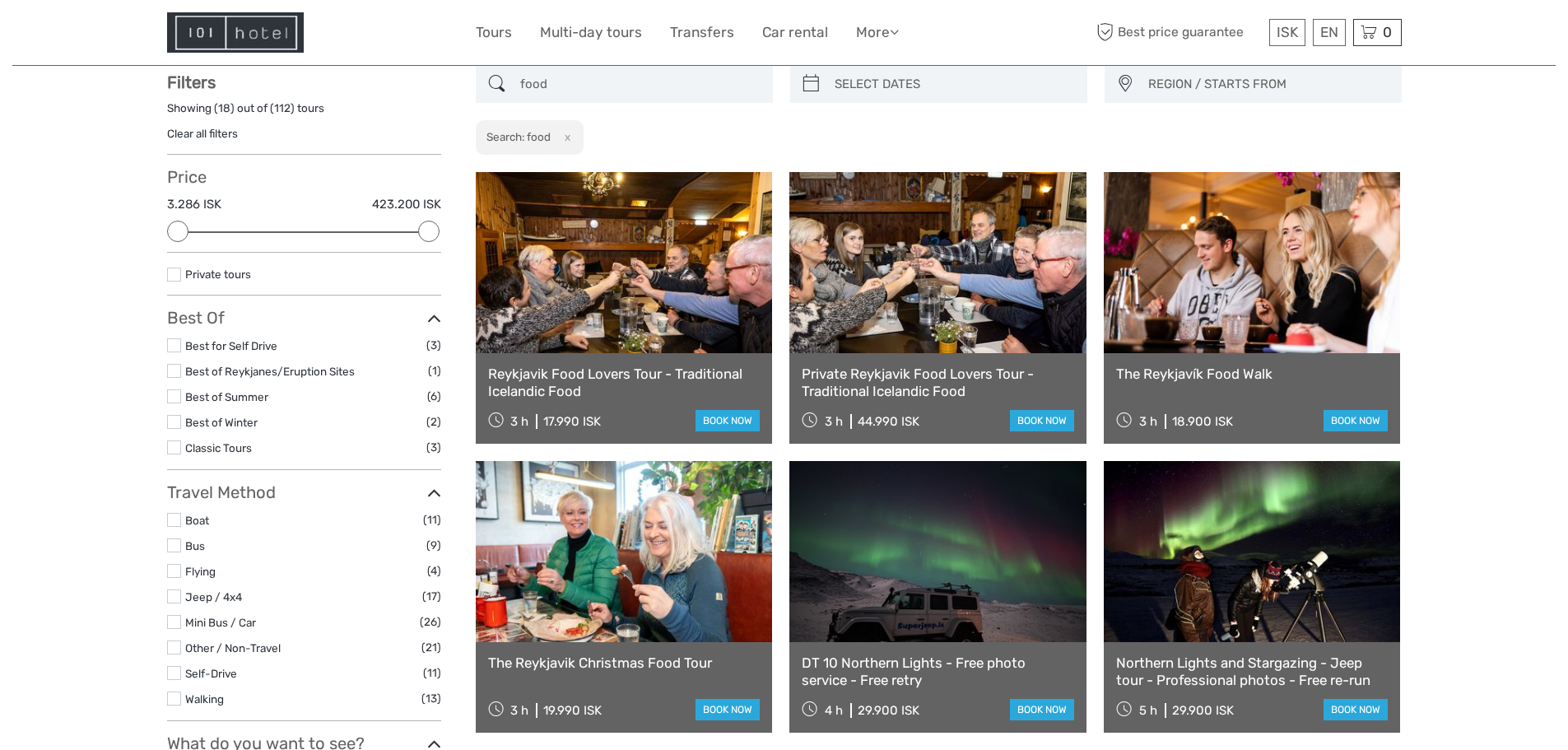
scroll to position [0, 0]
click at [1293, 332] on link at bounding box center [1252, 262] width 297 height 181
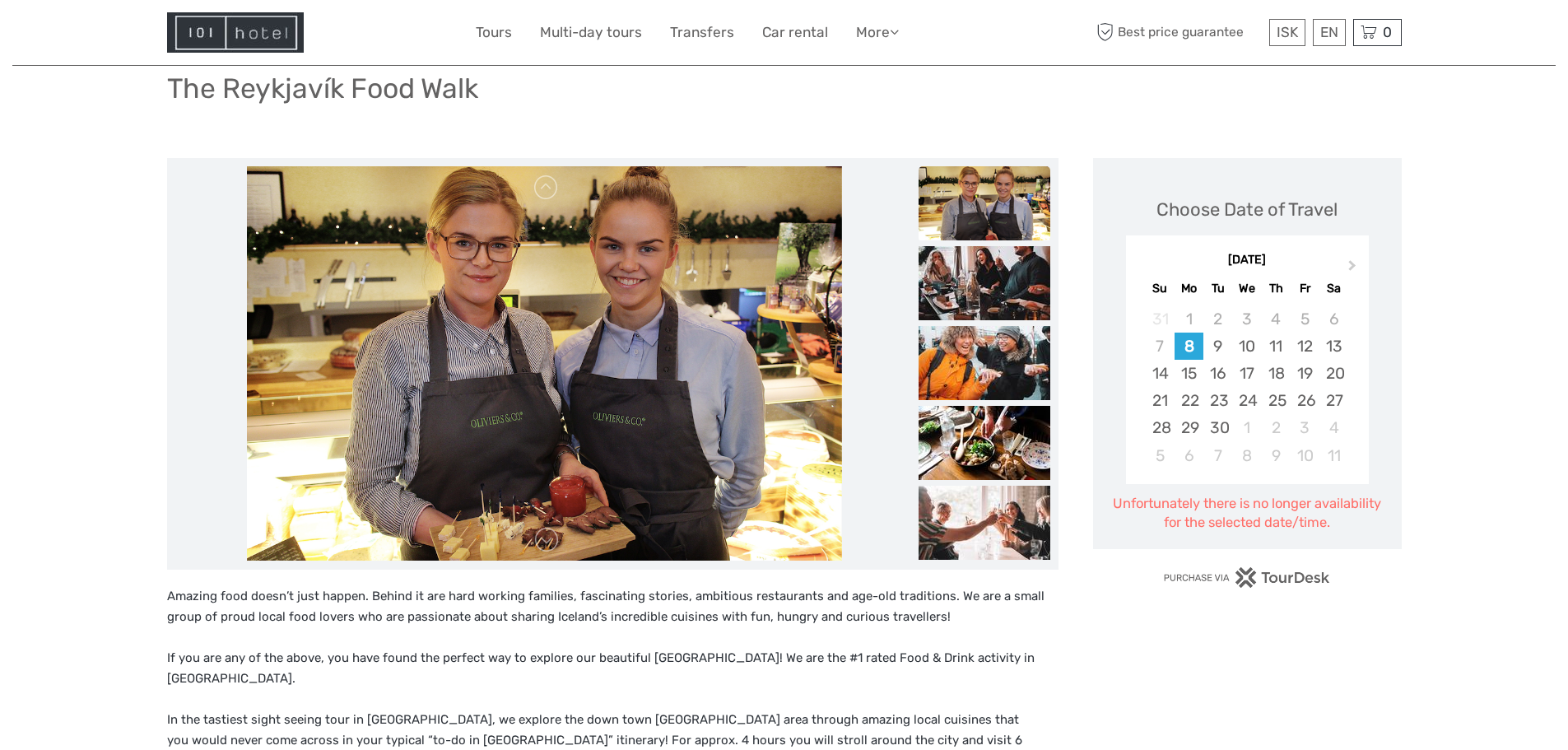
scroll to position [90, 0]
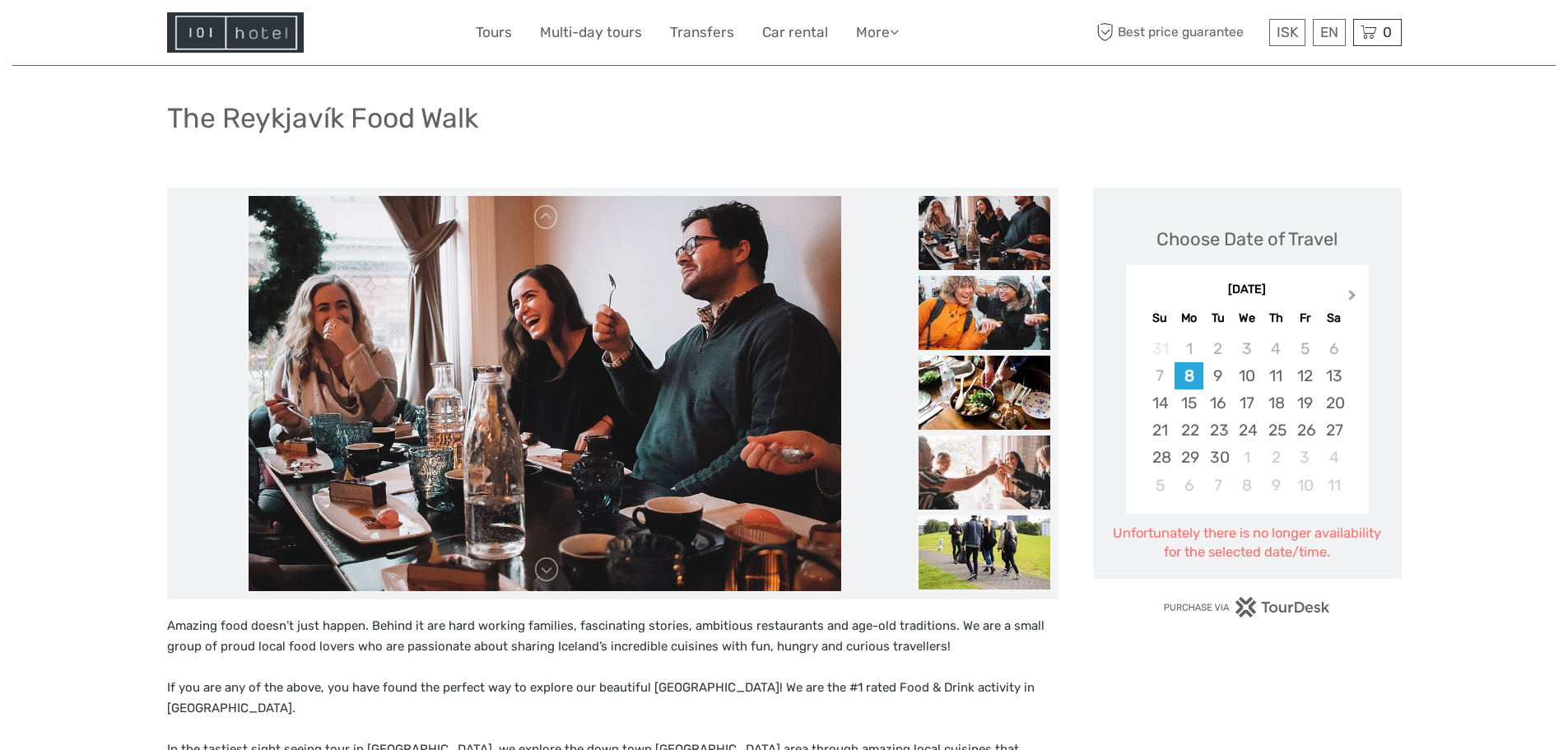
click at [1357, 297] on button "Next Month" at bounding box center [1353, 298] width 26 height 26
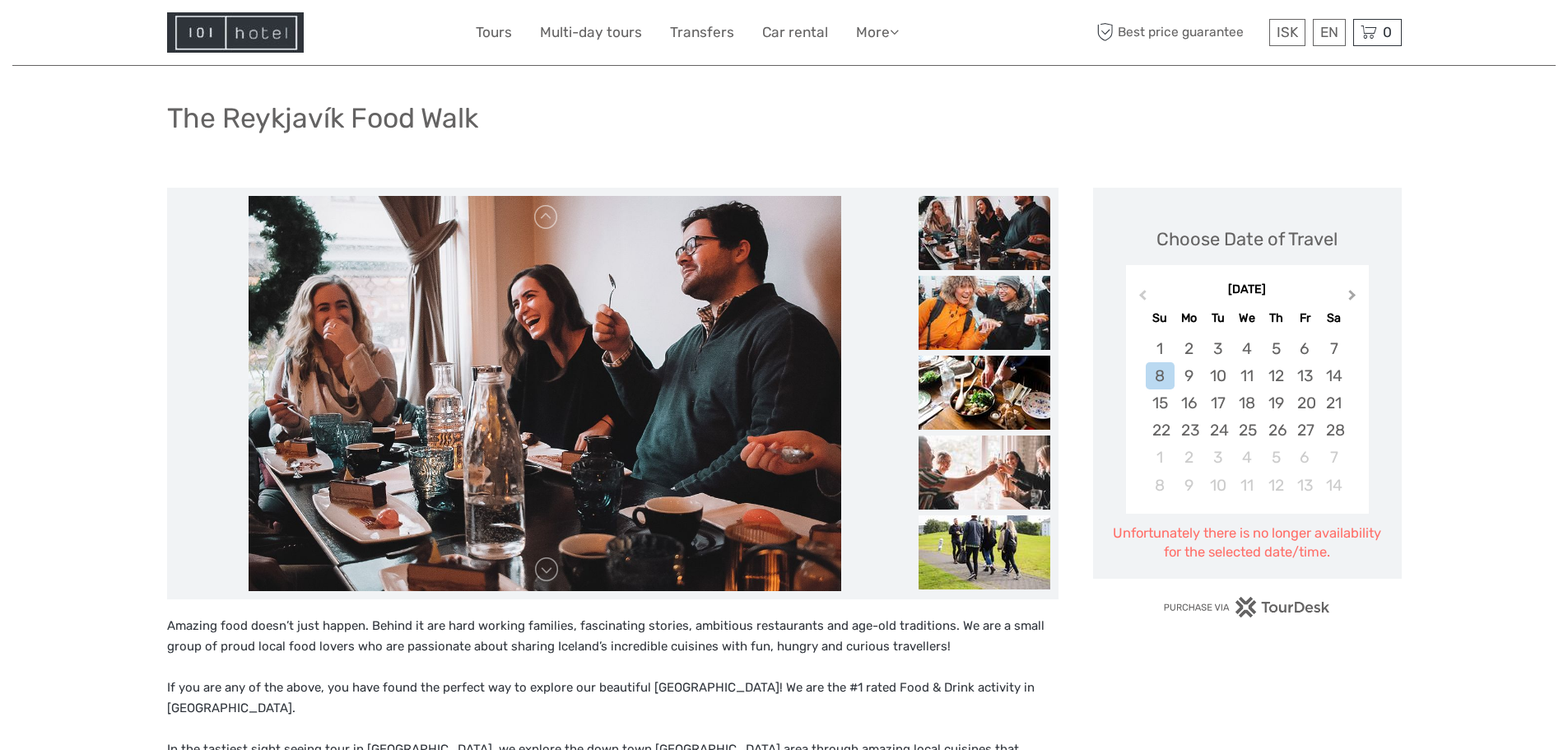
click at [1357, 297] on button "Next Month" at bounding box center [1353, 298] width 26 height 26
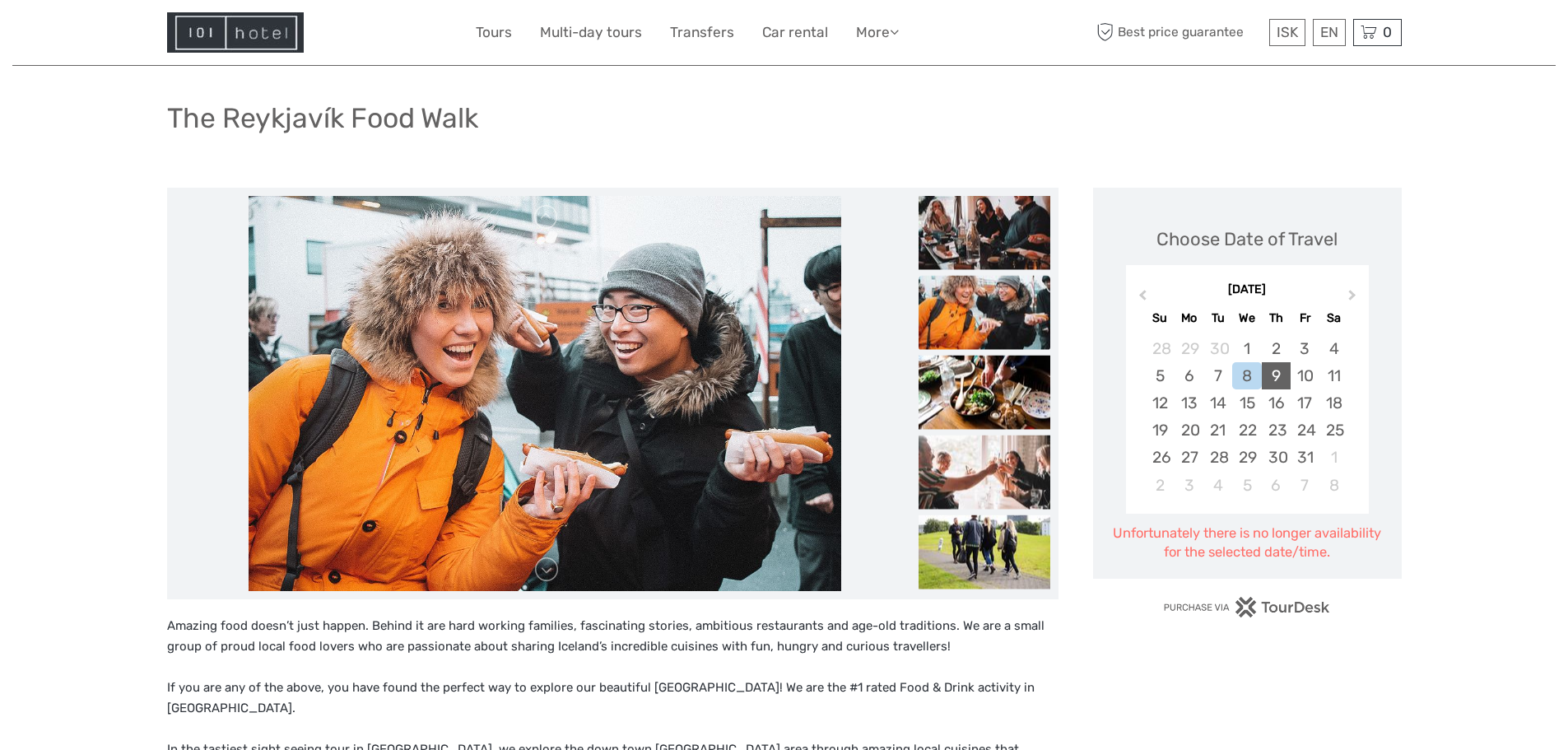
click at [1272, 380] on div "9" at bounding box center [1275, 375] width 28 height 27
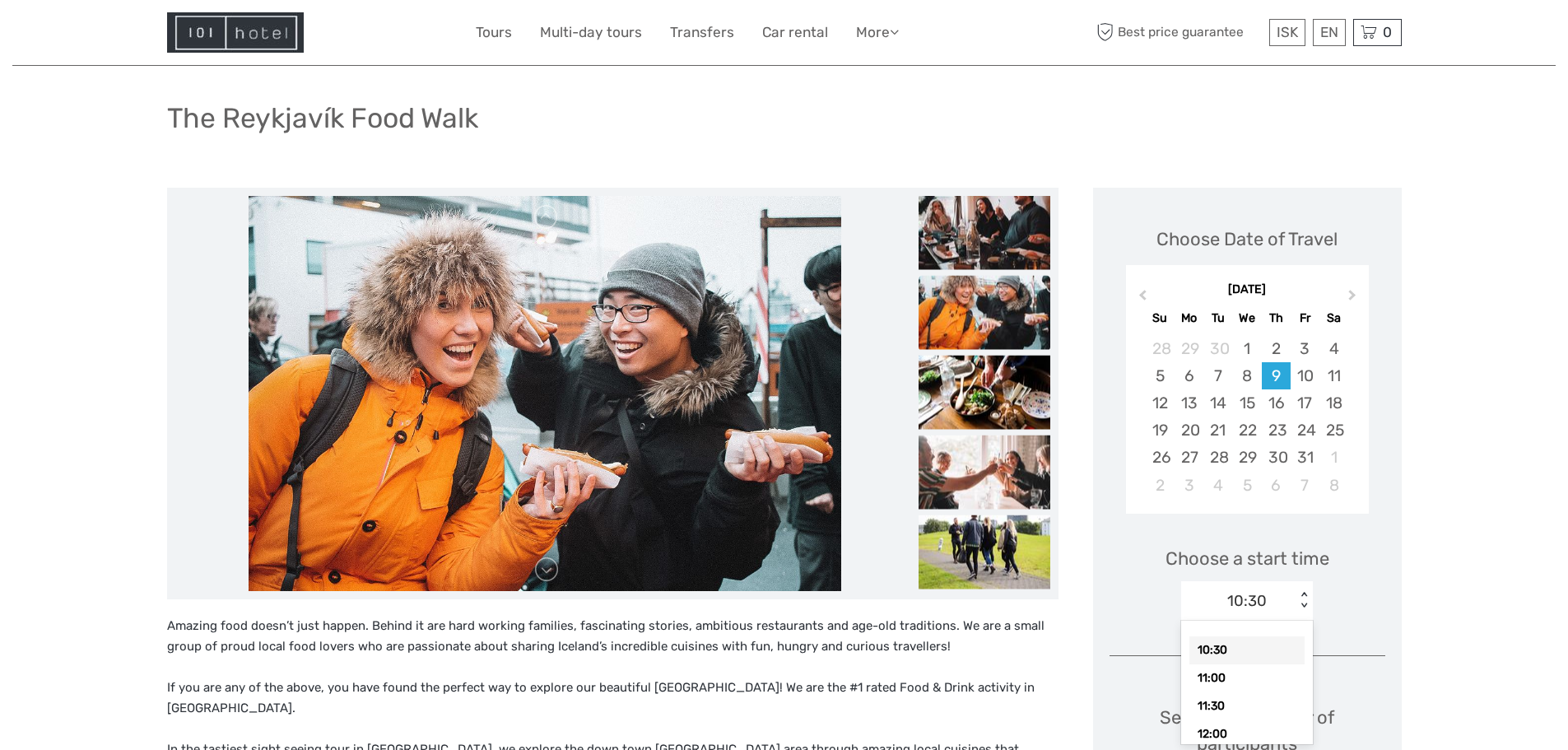
click at [1304, 601] on div "< >" at bounding box center [1304, 600] width 14 height 18
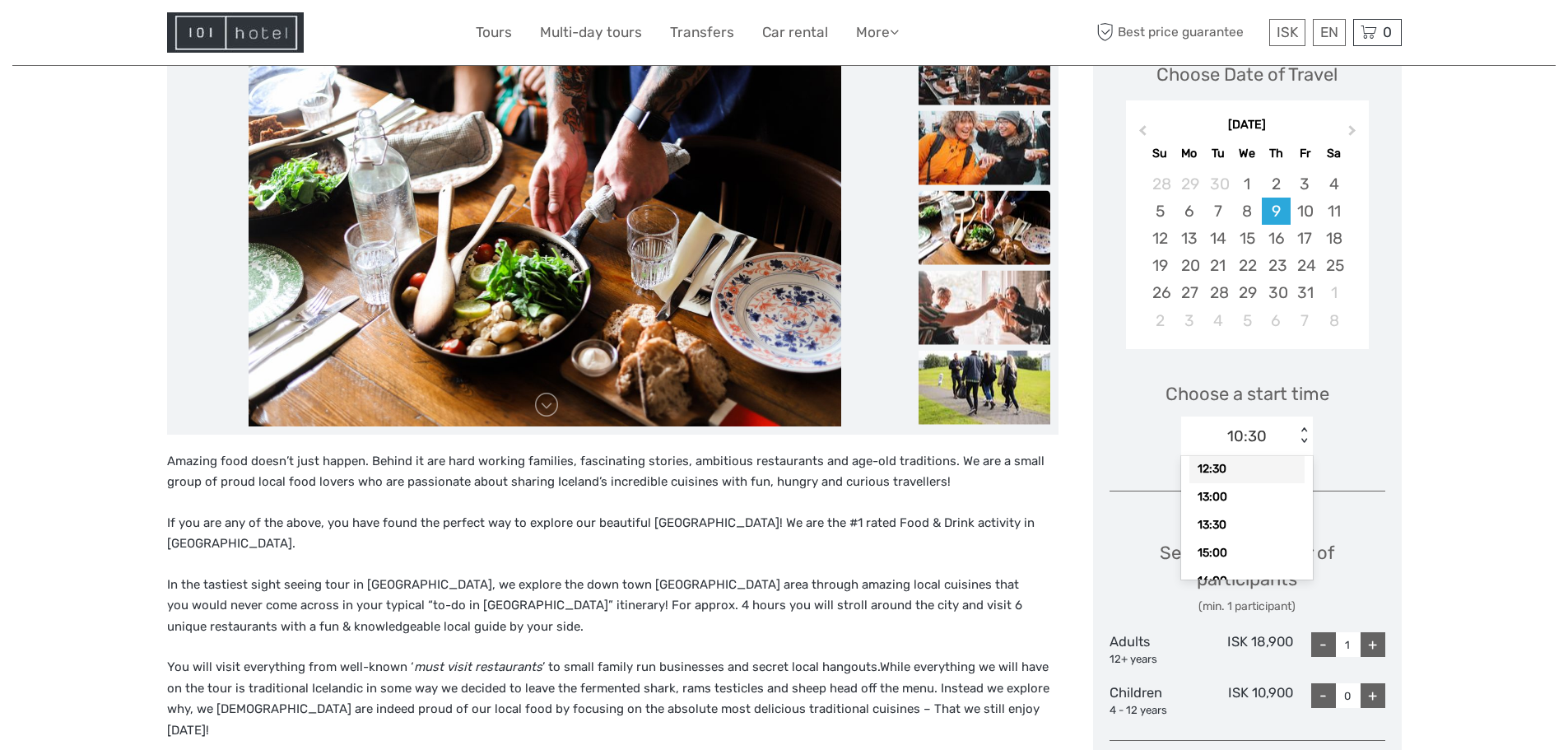
scroll to position [164, 0]
click at [1245, 467] on div "13:00" at bounding box center [1246, 461] width 115 height 28
click at [1375, 638] on div "+" at bounding box center [1372, 643] width 24 height 24
type input "2"
